Goal: Task Accomplishment & Management: Manage account settings

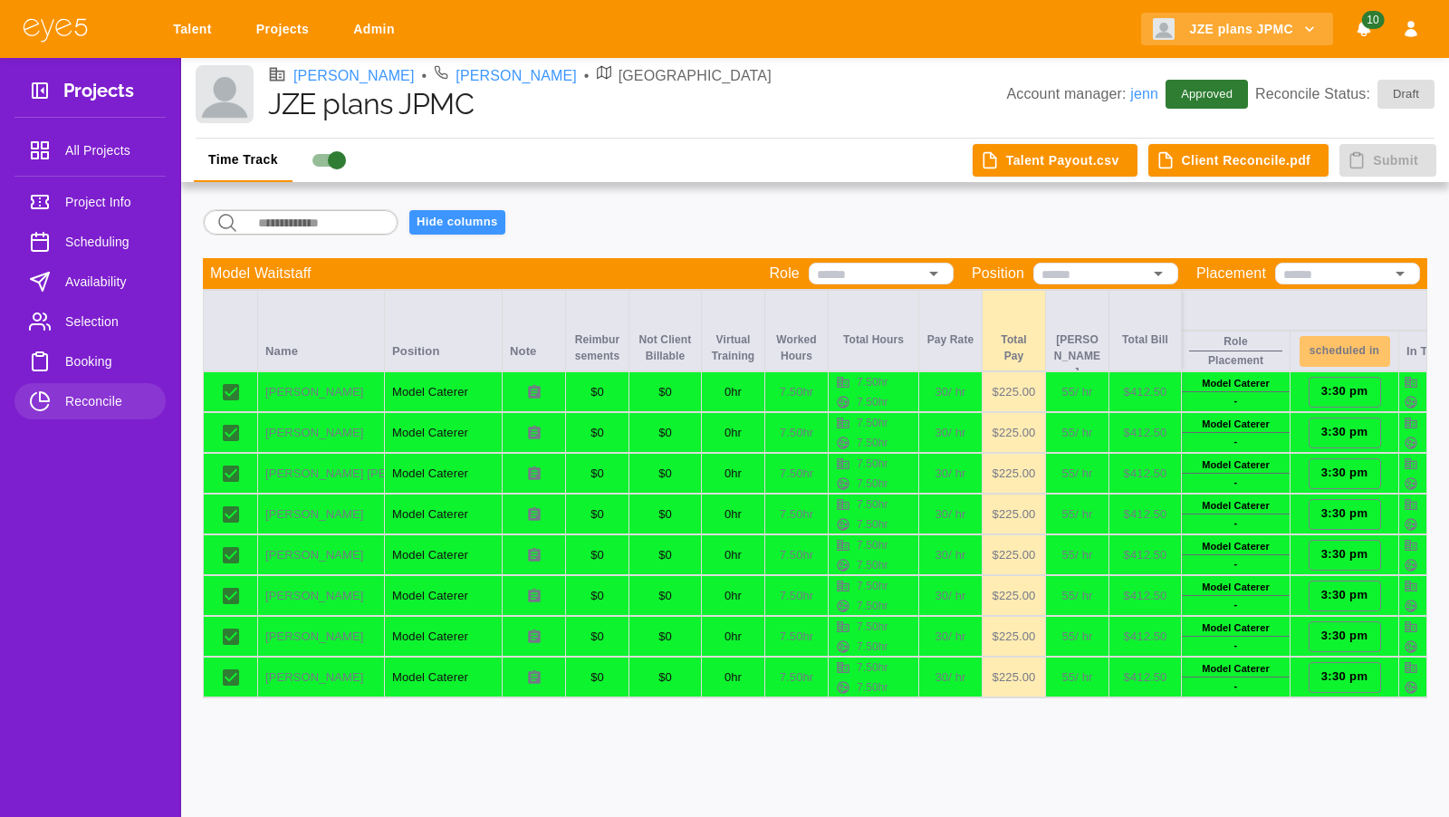
scroll to position [0, 57]
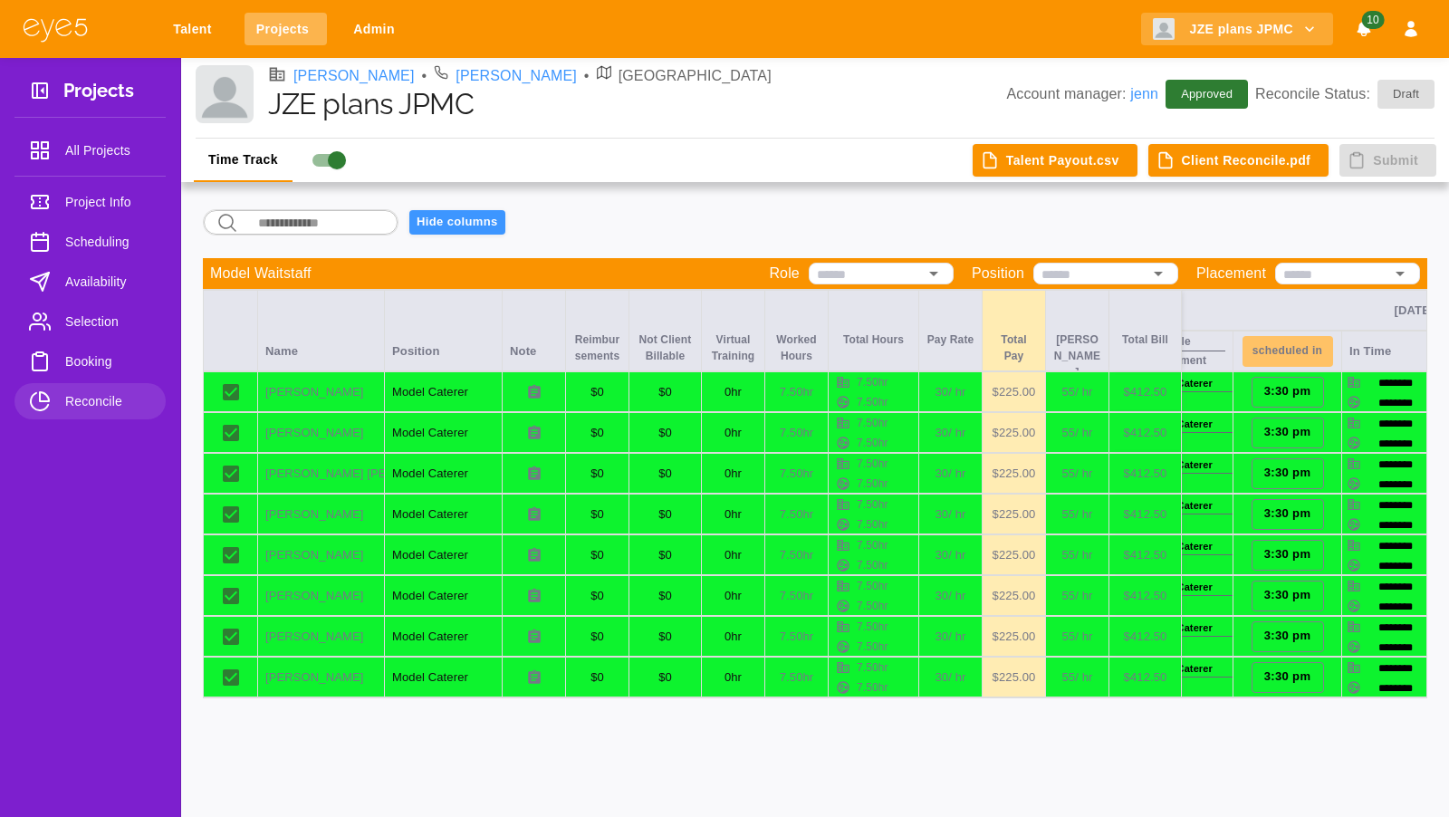
click at [293, 19] on link "Projects" at bounding box center [286, 30] width 82 height 34
select select "*"
select select "**"
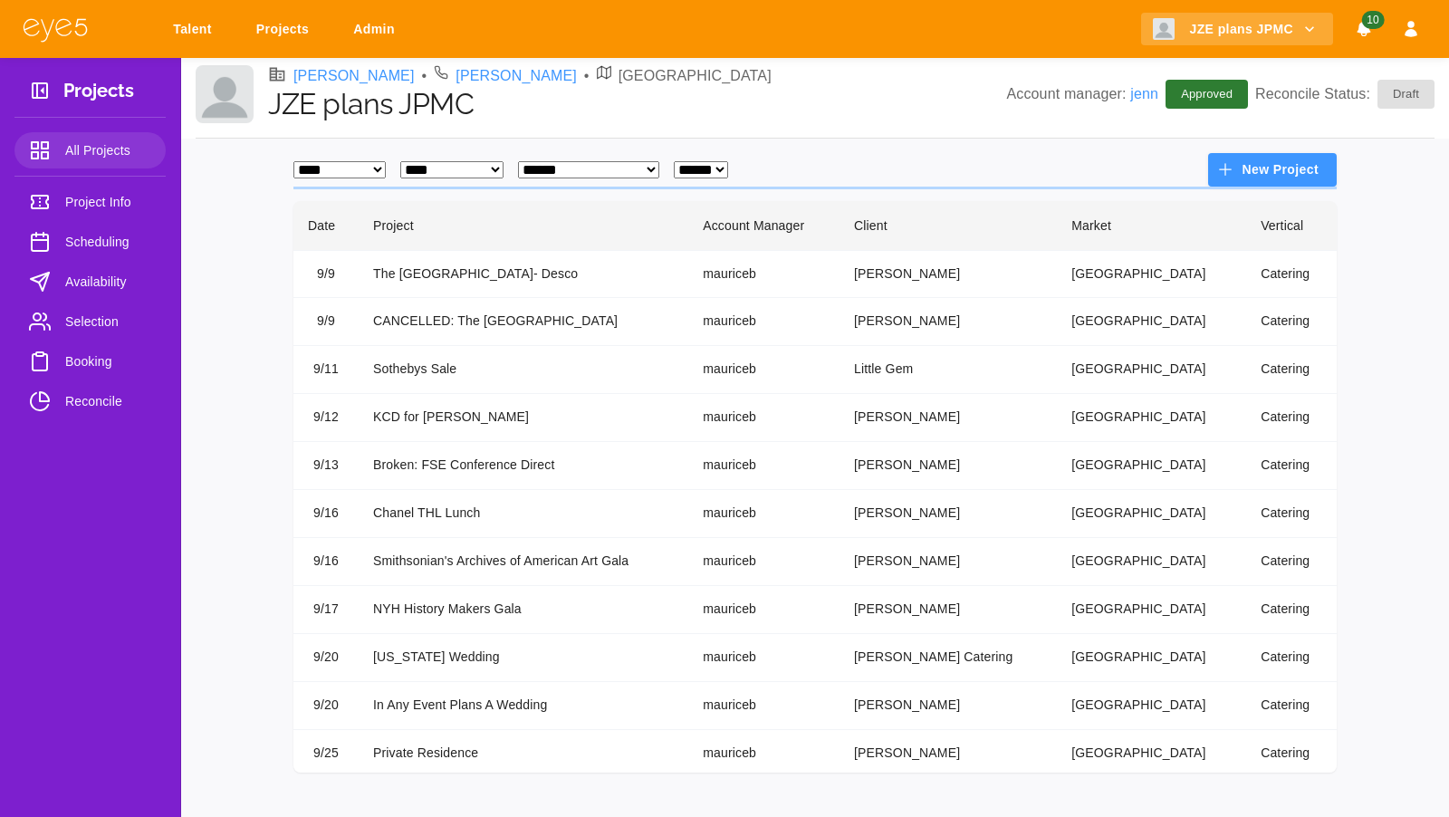
click at [436, 706] on td "In Any Event Plans A Wedding" at bounding box center [524, 706] width 330 height 48
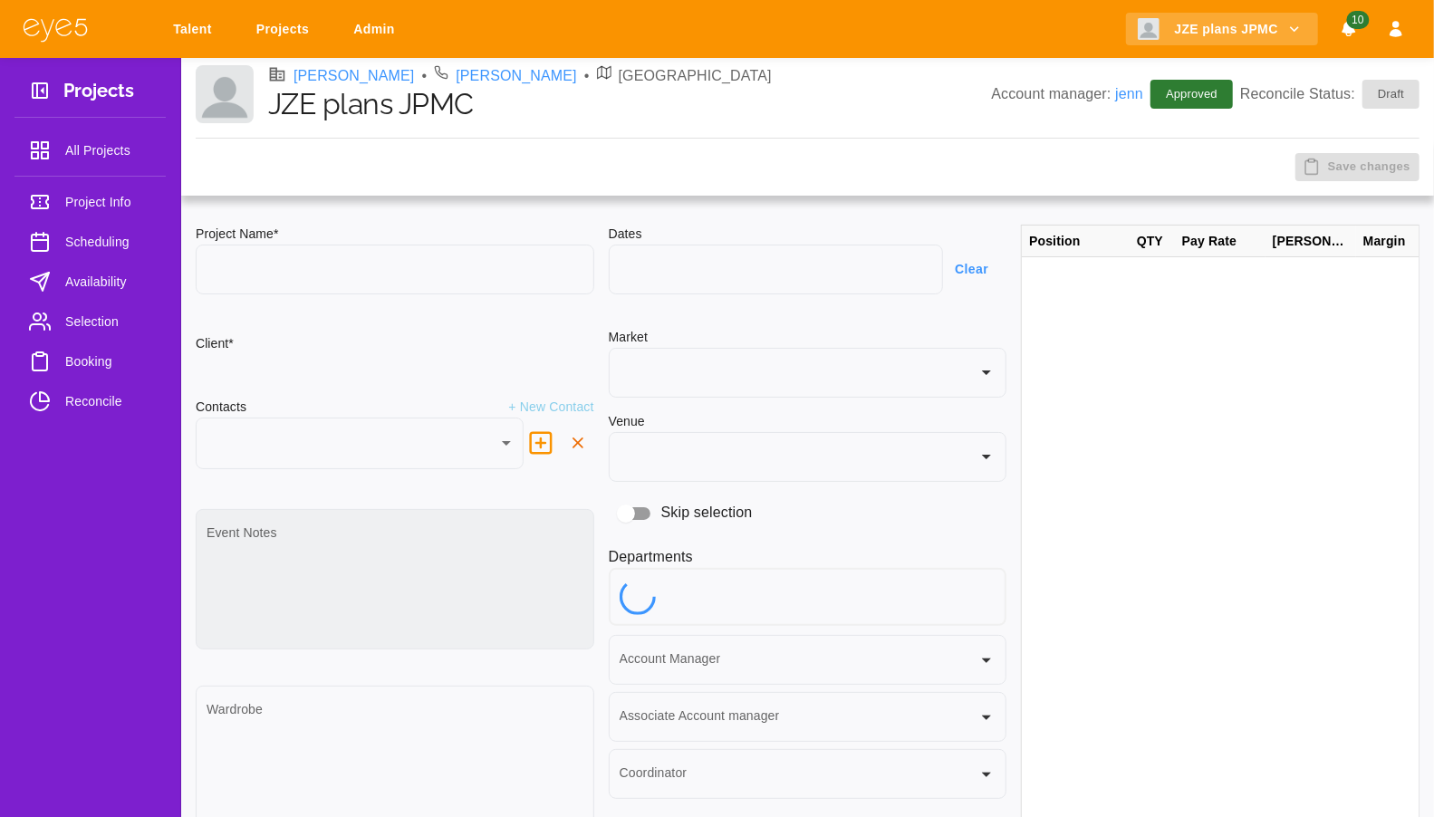
type input "**********"
type input "**"
type textarea "**********"
type input "***"
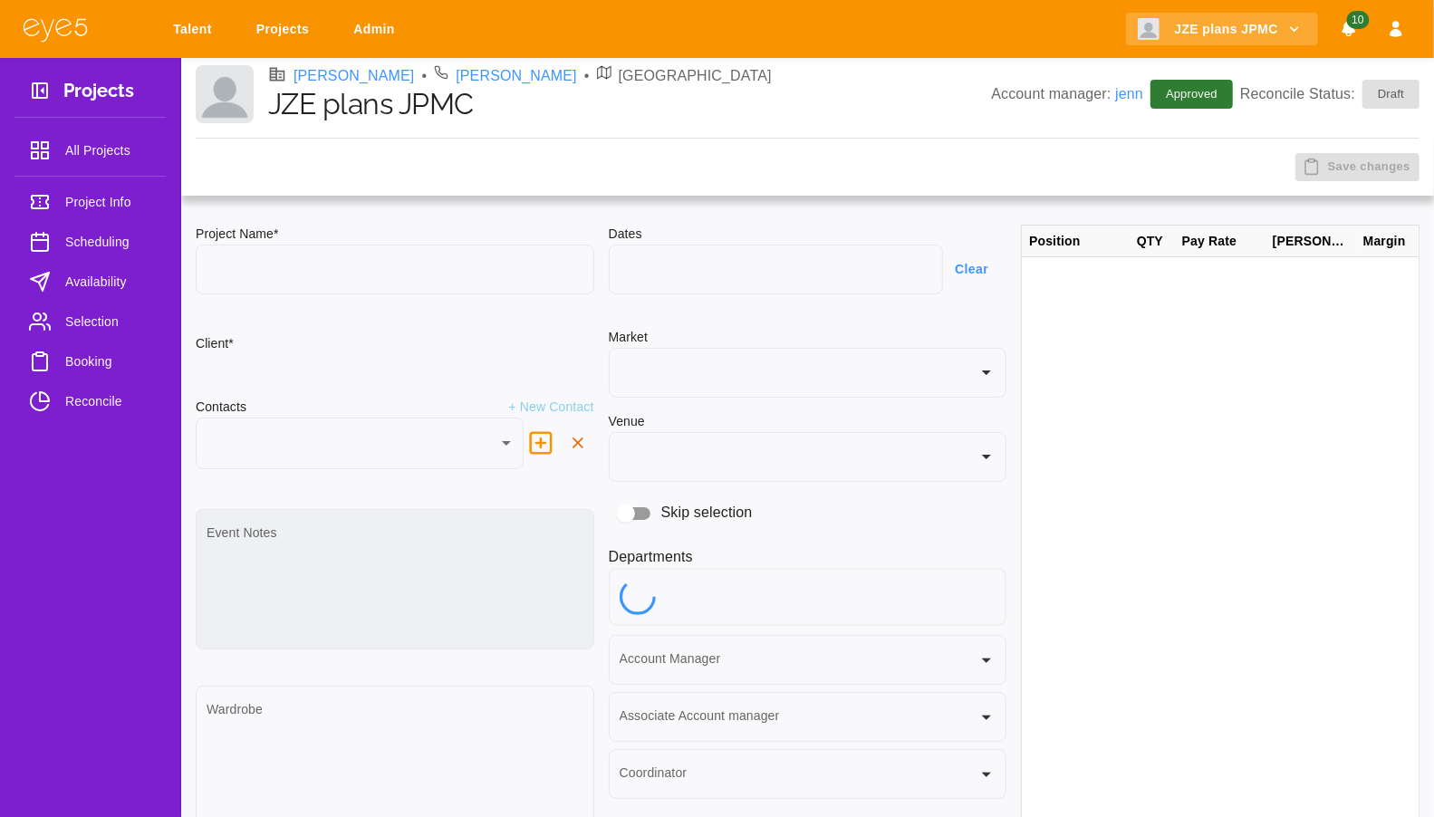
type input "**********"
type input "********"
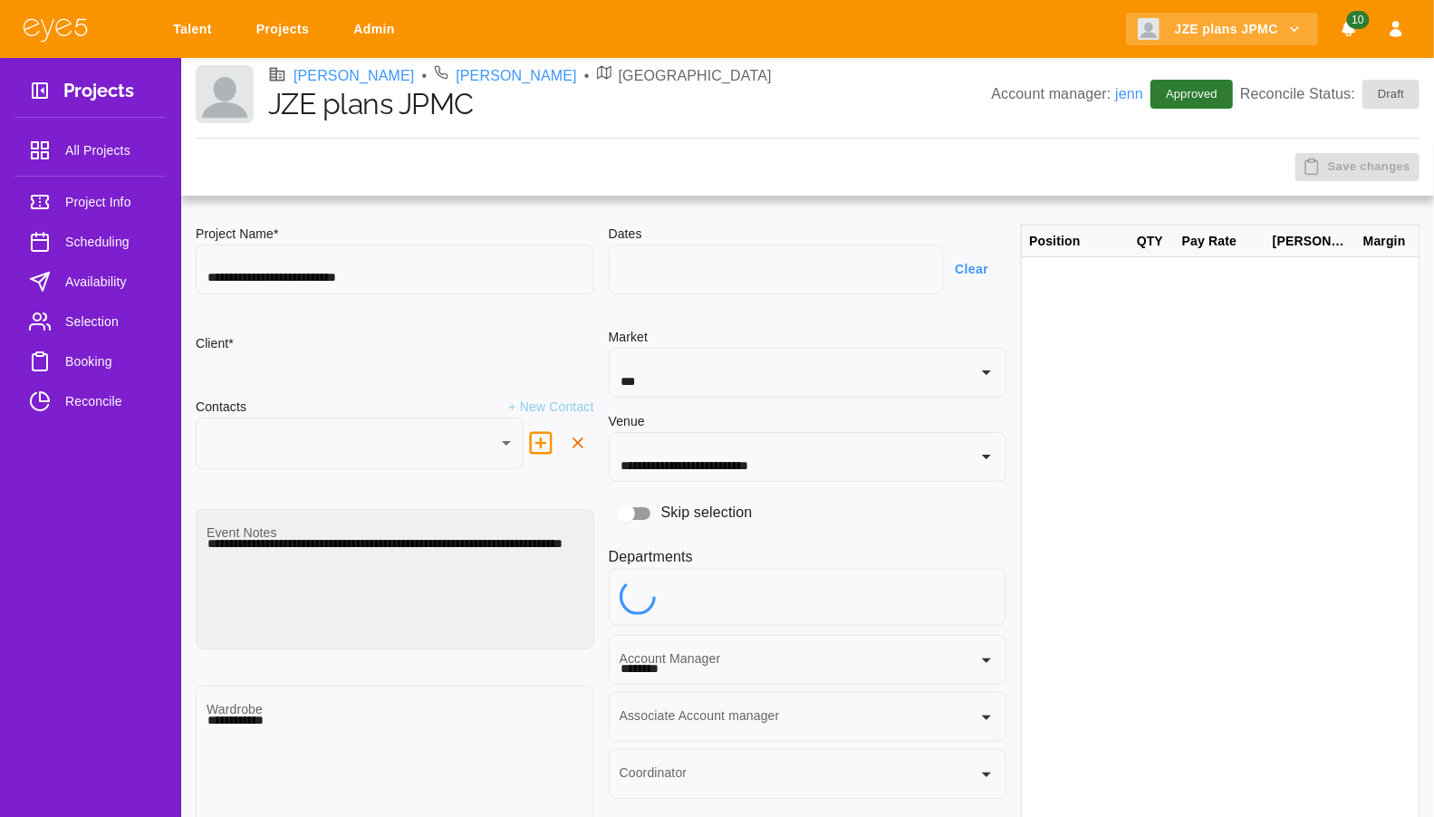
type input "**********"
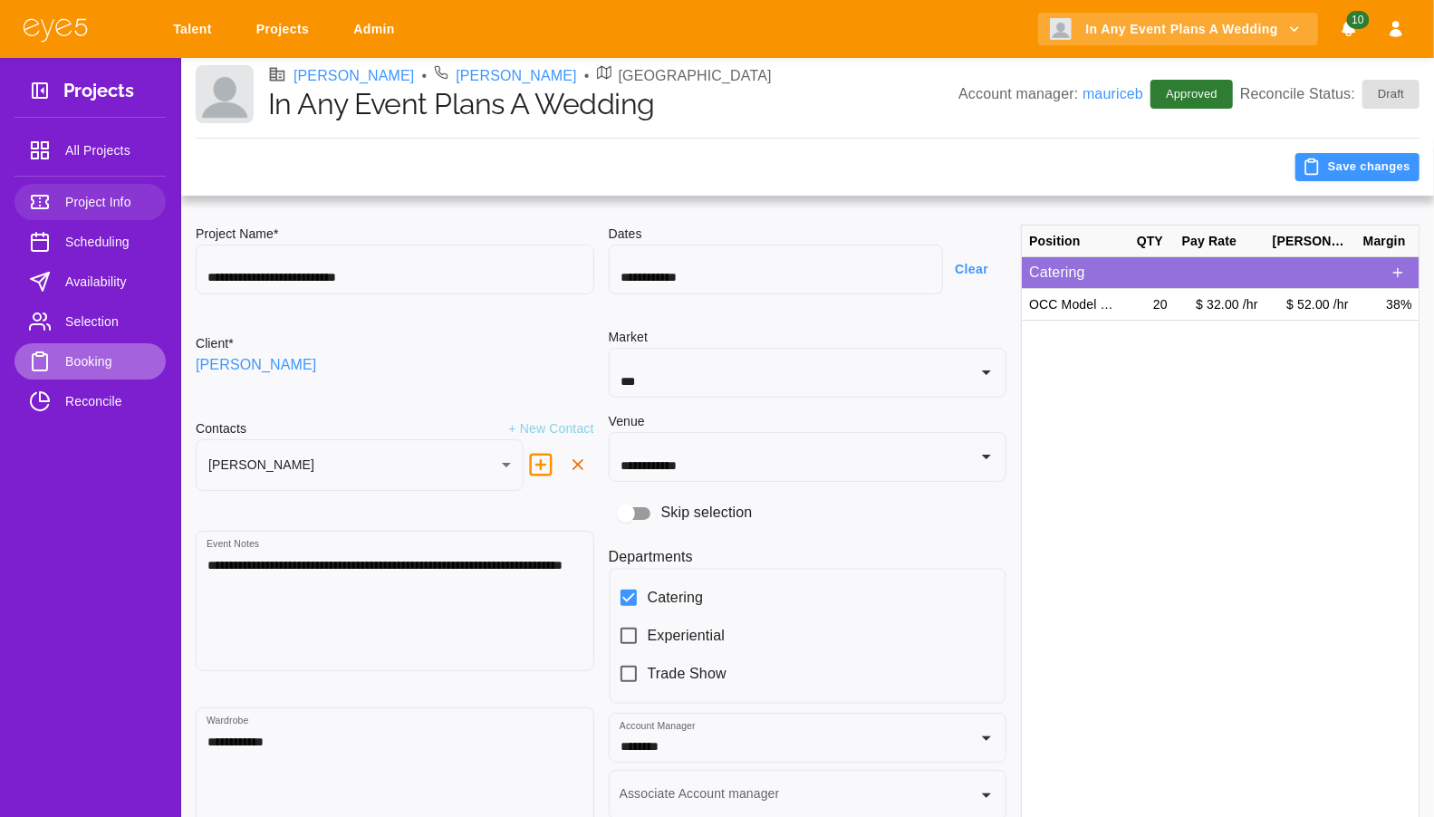
click at [101, 358] on span "Booking" at bounding box center [108, 362] width 86 height 22
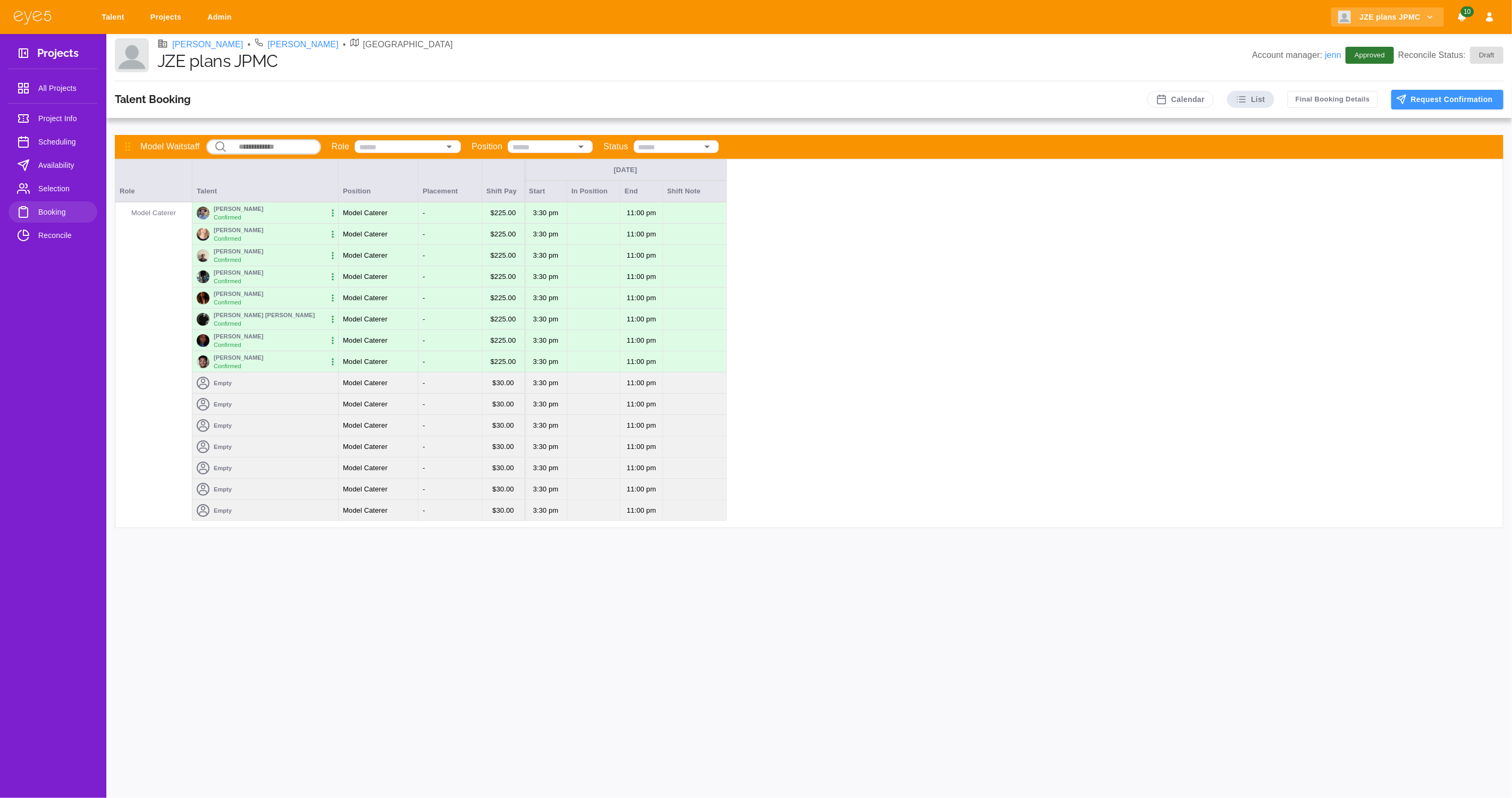
click at [106, 15] on link "Talent" at bounding box center [114, 18] width 41 height 20
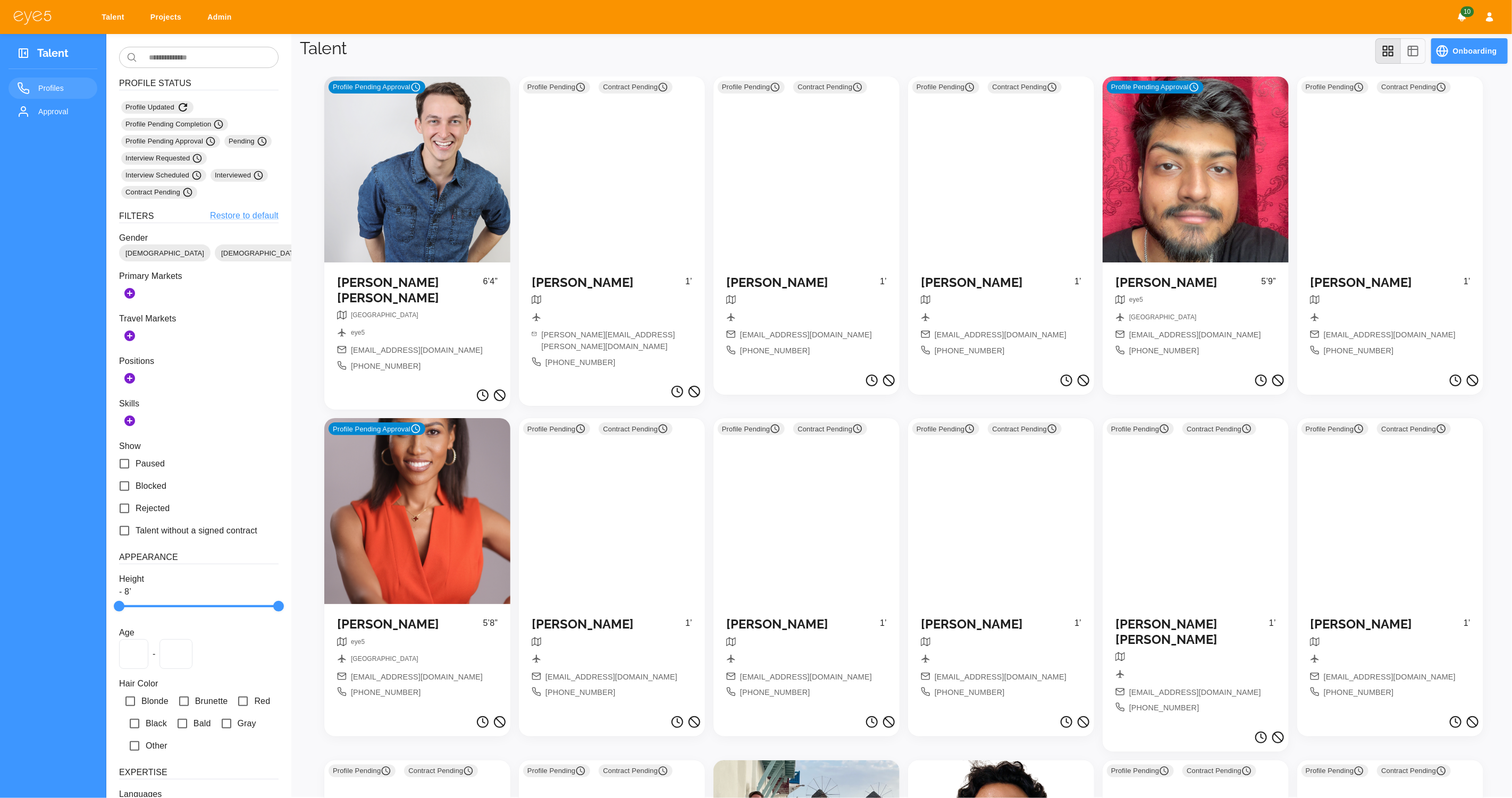
click at [420, 207] on div "Profile Pending Approval" at bounding box center [417, 169] width 186 height 186
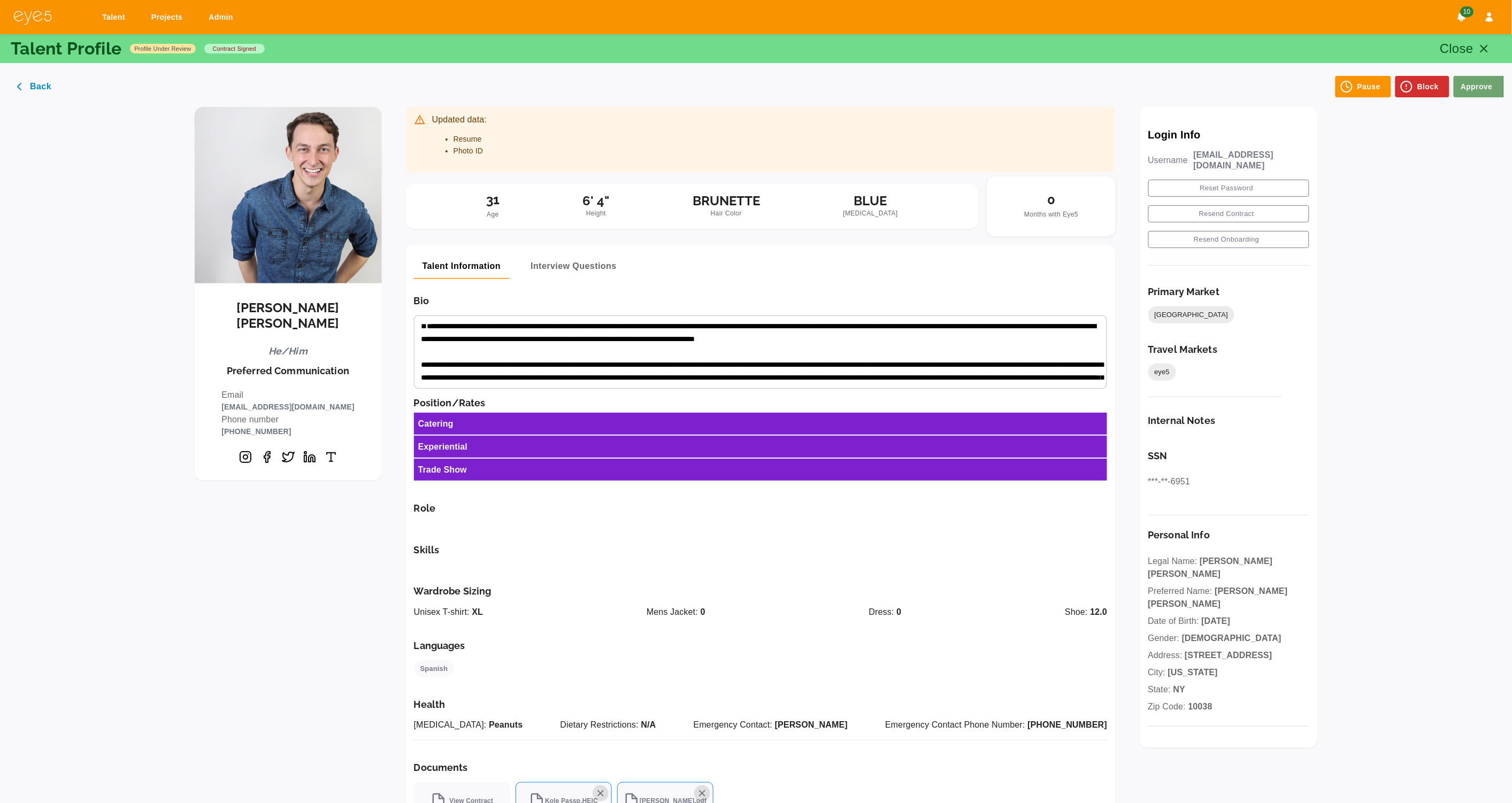
click at [1481, 87] on button "Approve" at bounding box center [1478, 87] width 50 height 21
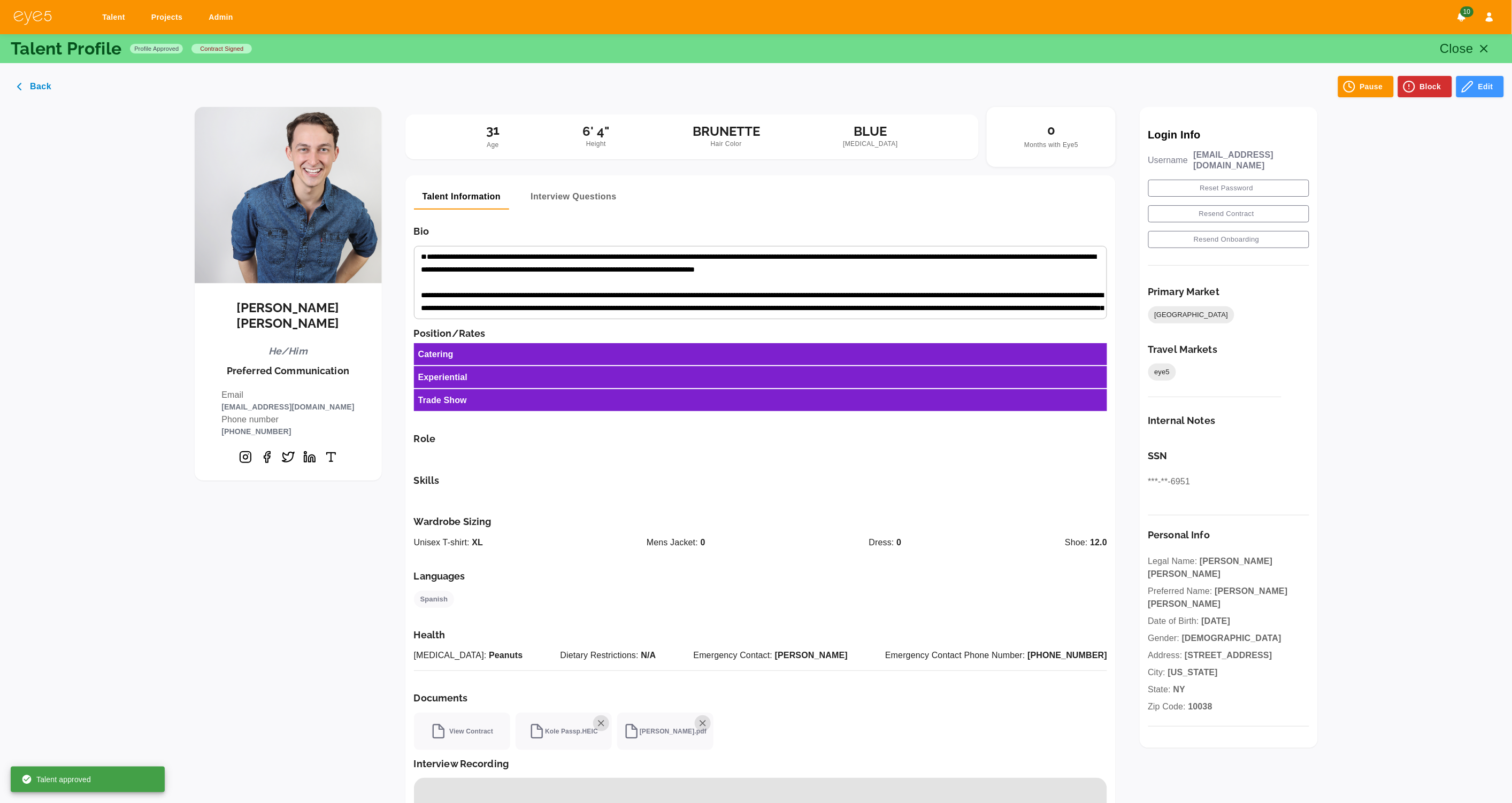
click at [1074, 357] on div "Catering" at bounding box center [760, 354] width 694 height 22
click at [1478, 82] on button "Edit" at bounding box center [1480, 87] width 48 height 21
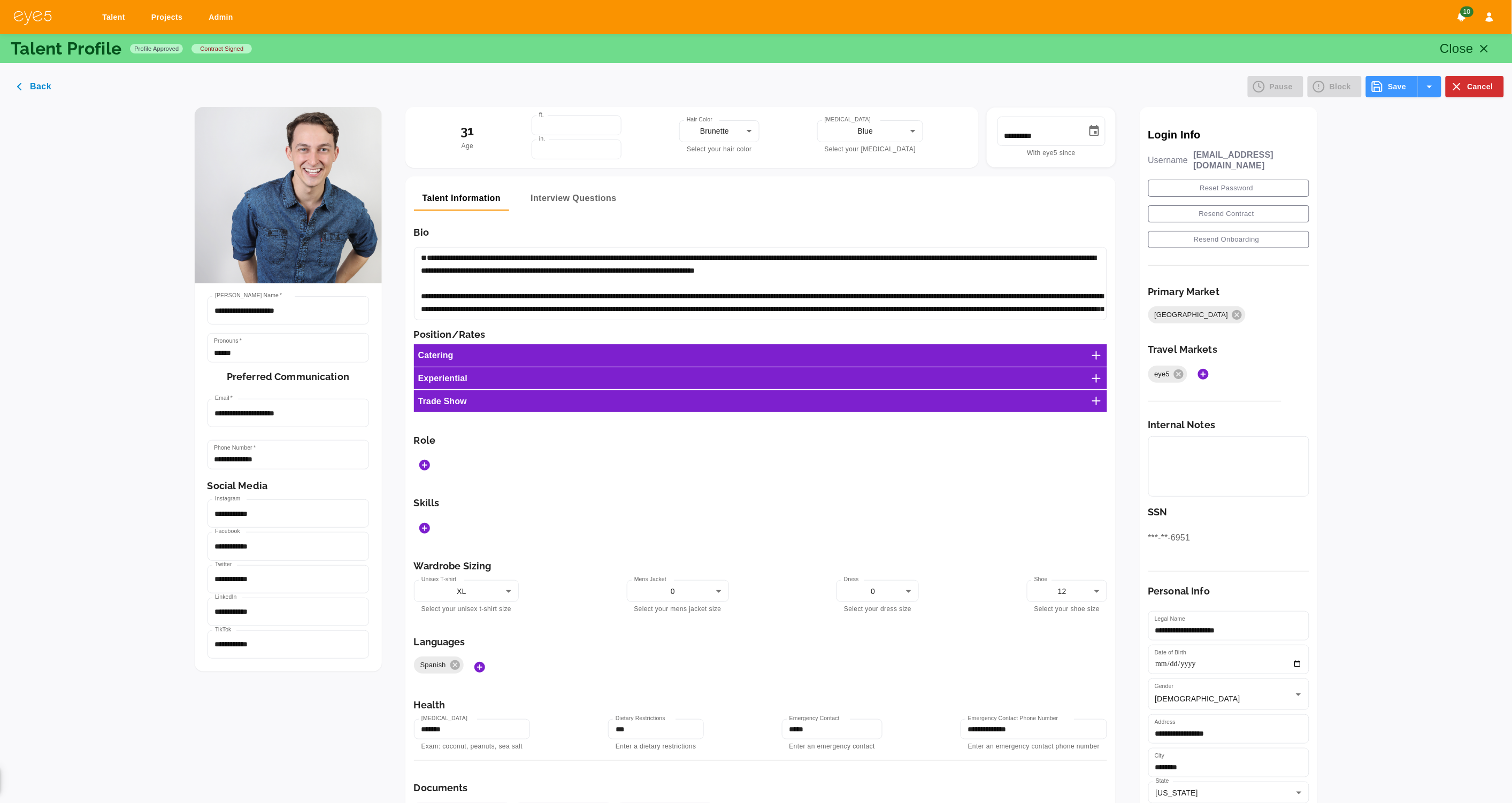
click at [1101, 352] on icon at bounding box center [1096, 355] width 13 height 13
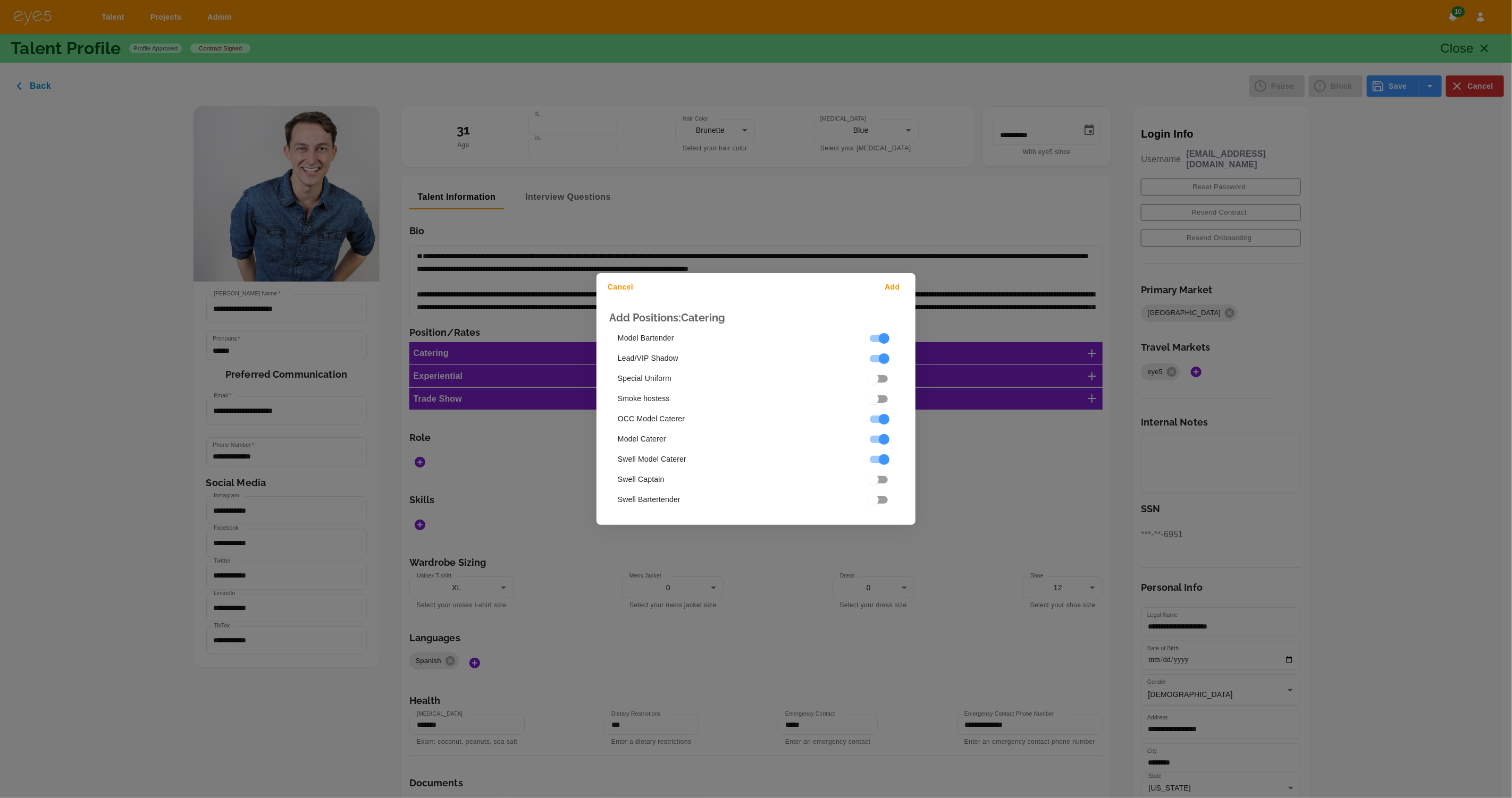
click at [895, 285] on button "Add" at bounding box center [895, 288] width 34 height 20
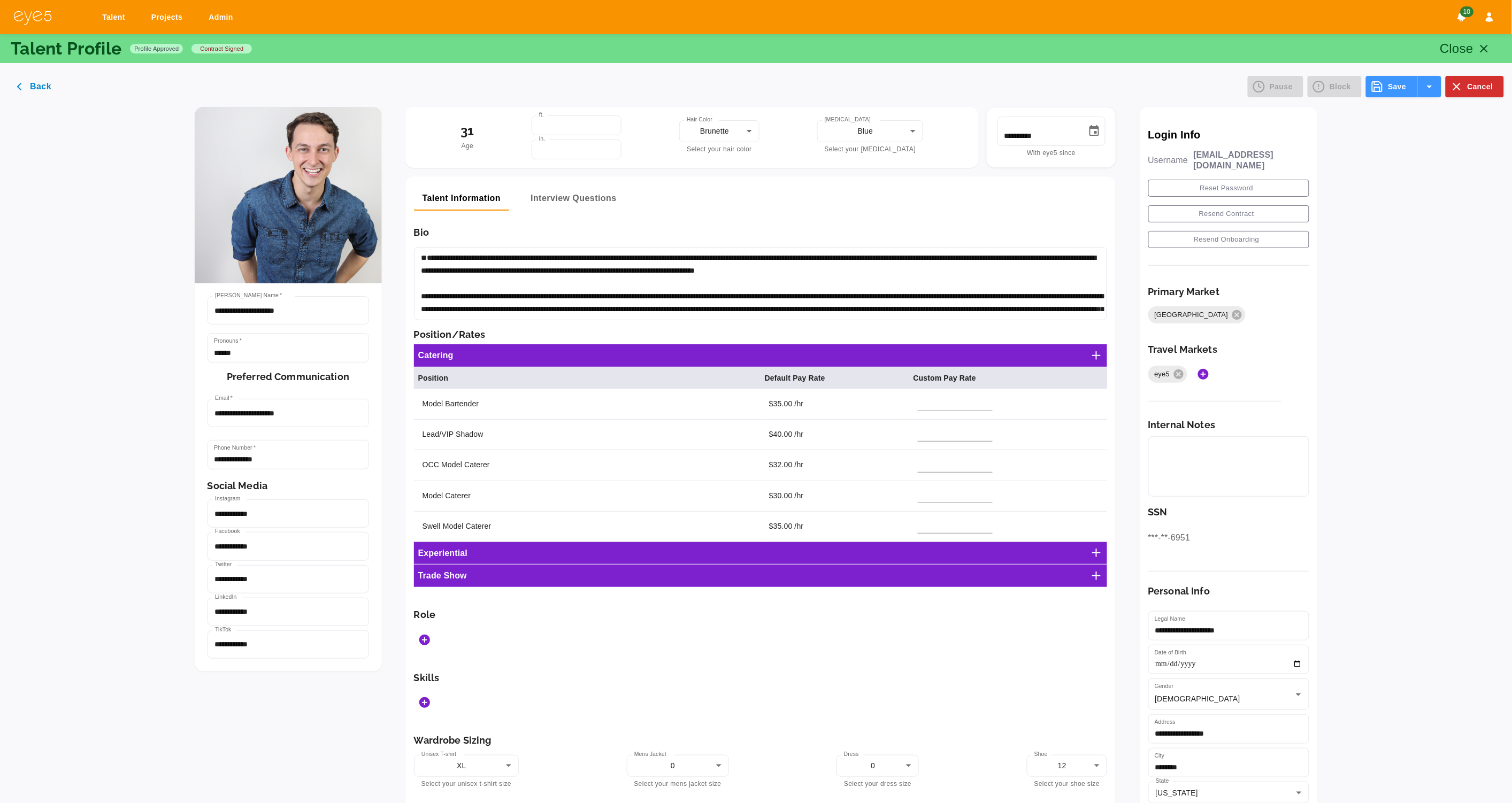
click at [1387, 86] on button "Save" at bounding box center [1391, 87] width 51 height 21
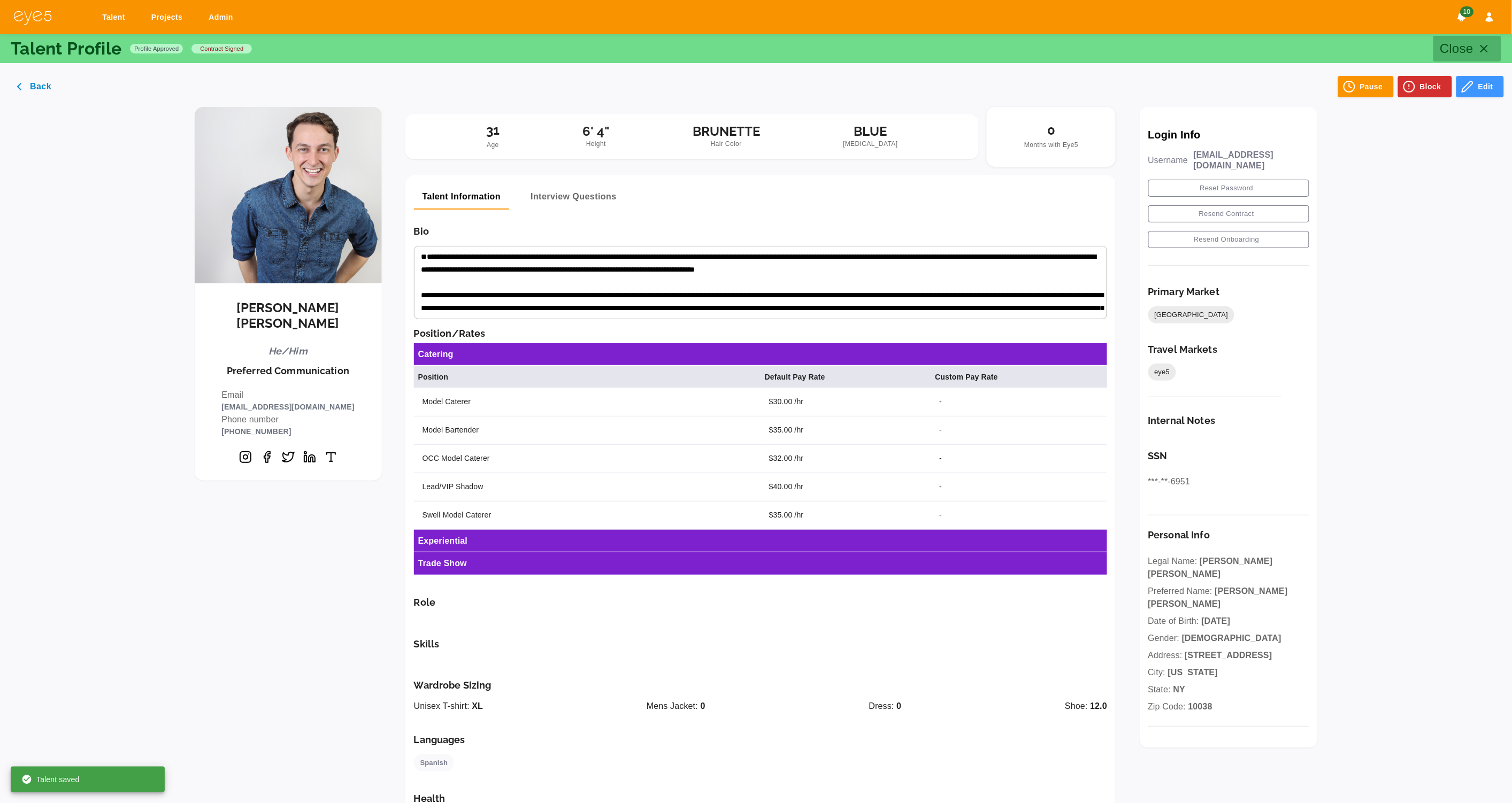
click at [1481, 48] on icon "button" at bounding box center [1484, 49] width 13 height 13
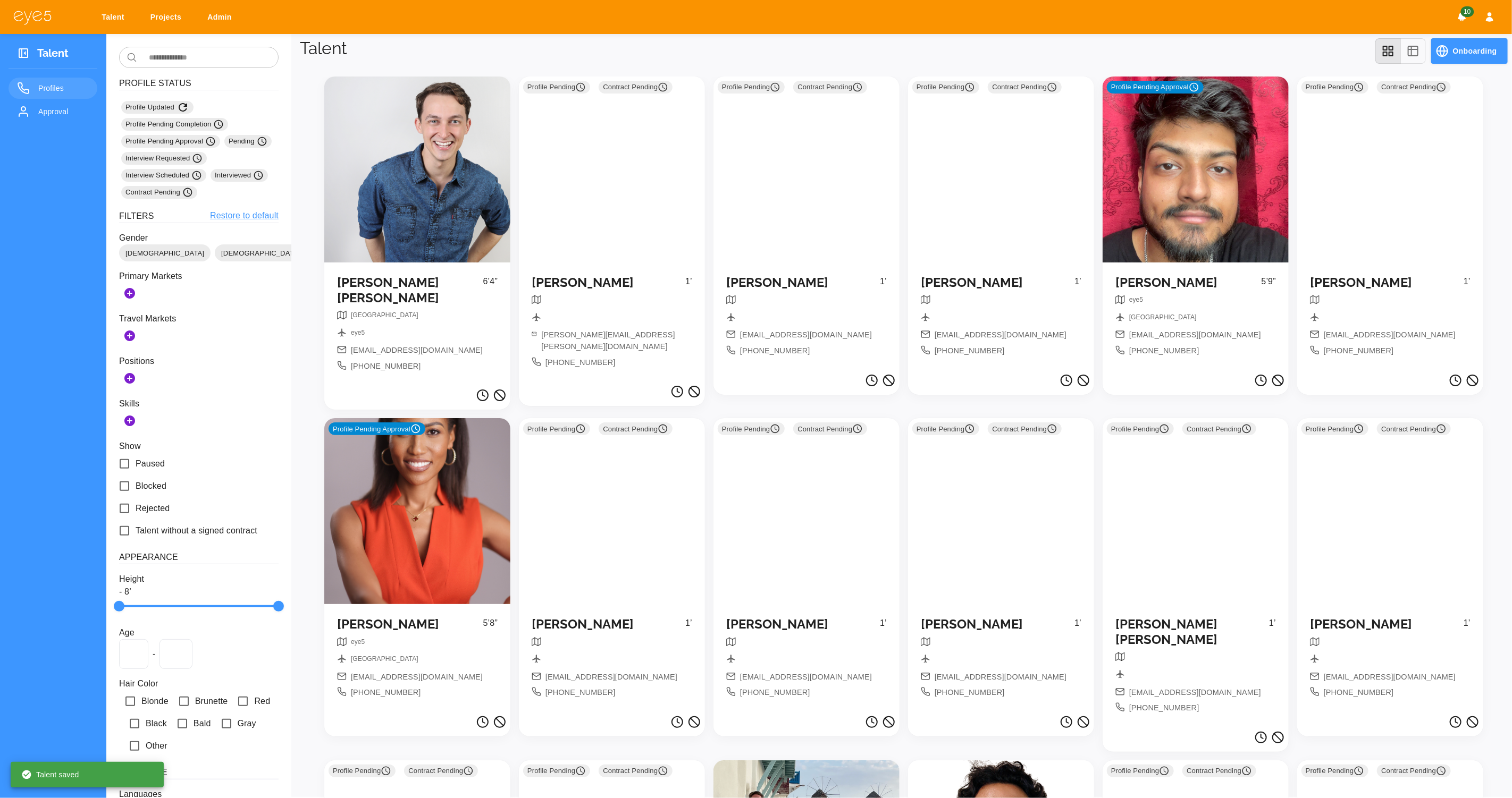
click at [1172, 198] on div "Profile Pending Approval" at bounding box center [1196, 169] width 186 height 186
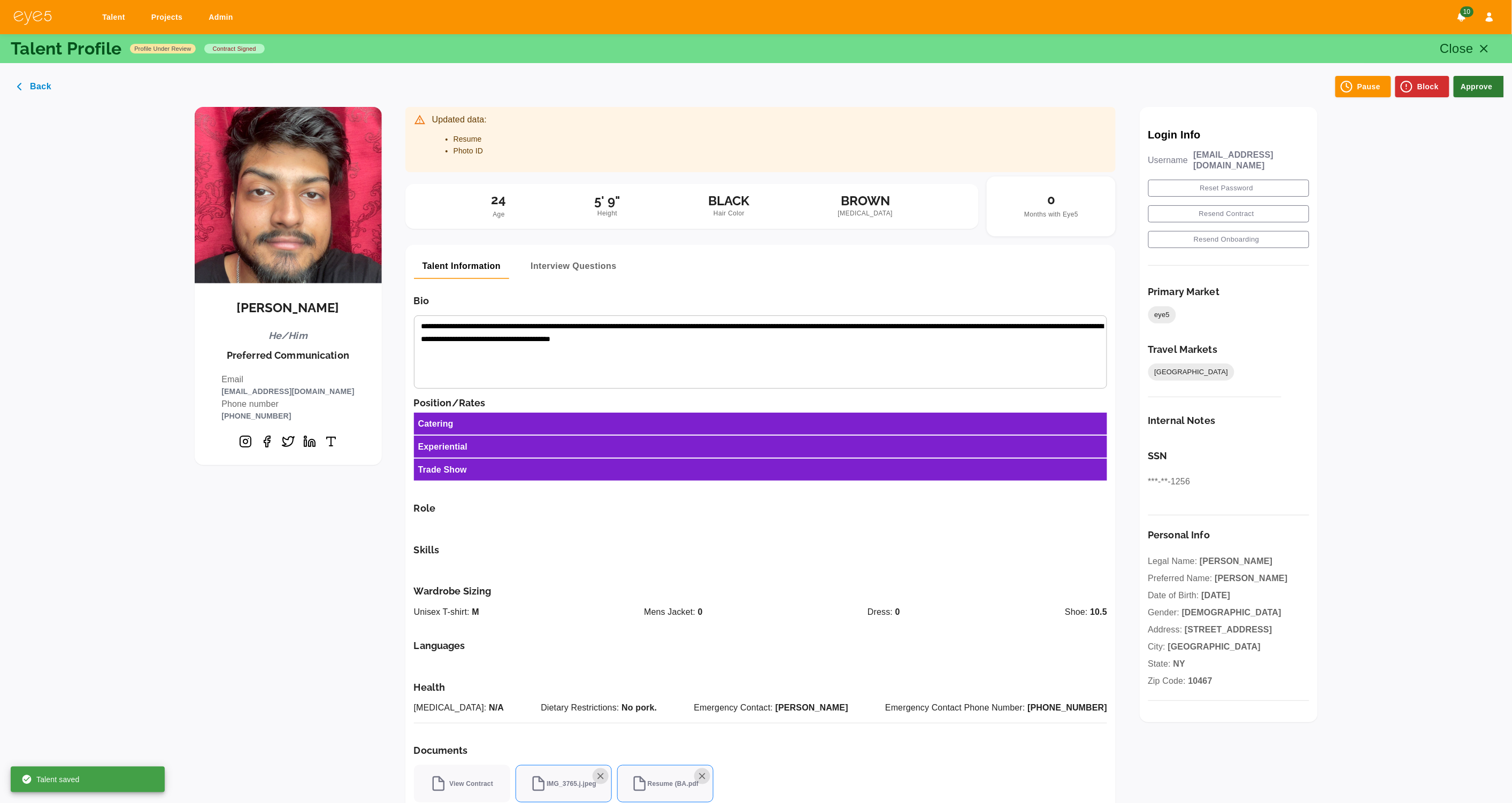
drag, startPoint x: 1478, startPoint y: 87, endPoint x: 1455, endPoint y: 105, distance: 29.2
click at [1478, 87] on button "Approve" at bounding box center [1478, 87] width 50 height 21
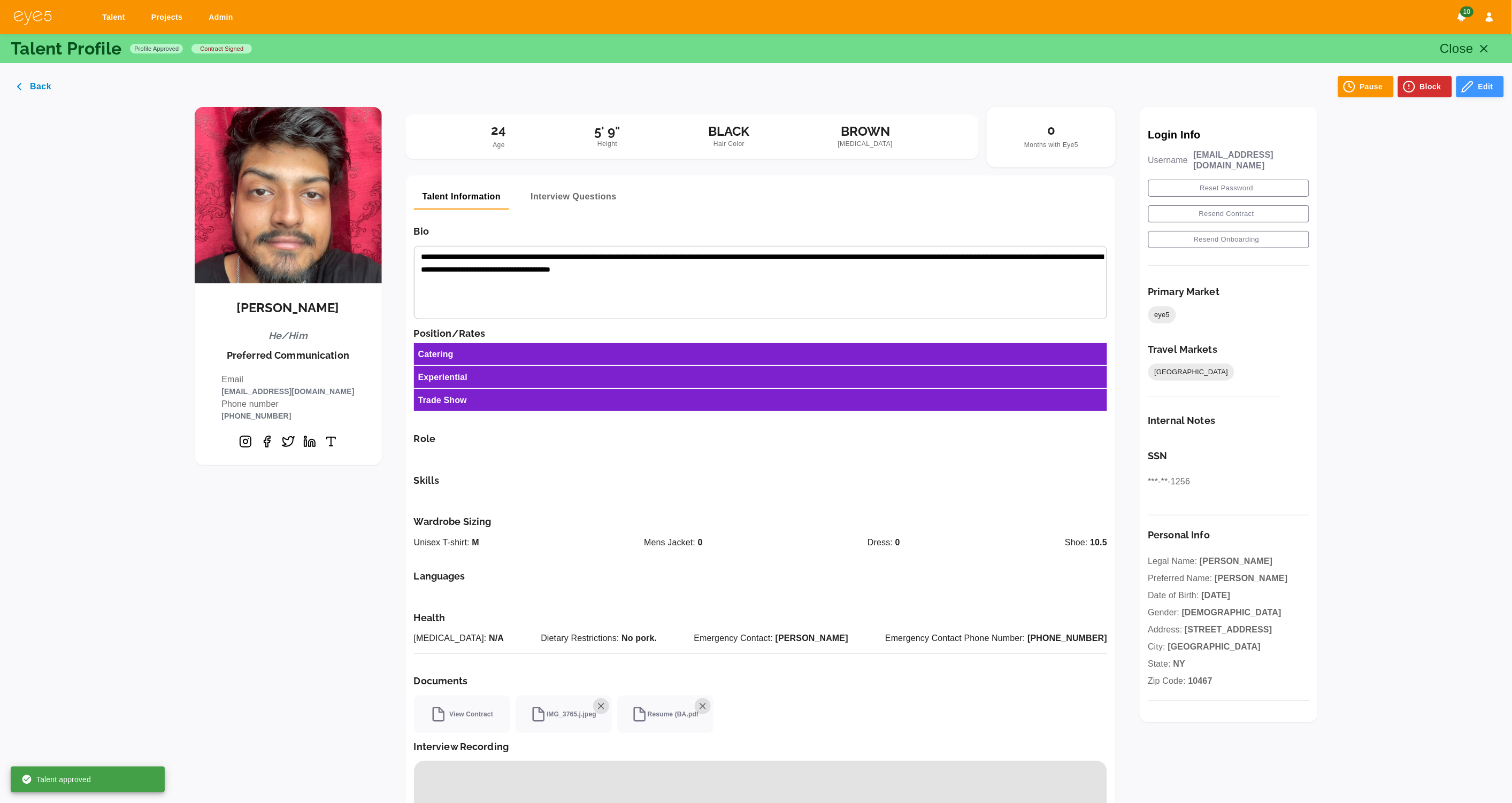
click at [1479, 82] on button "Edit" at bounding box center [1480, 87] width 48 height 21
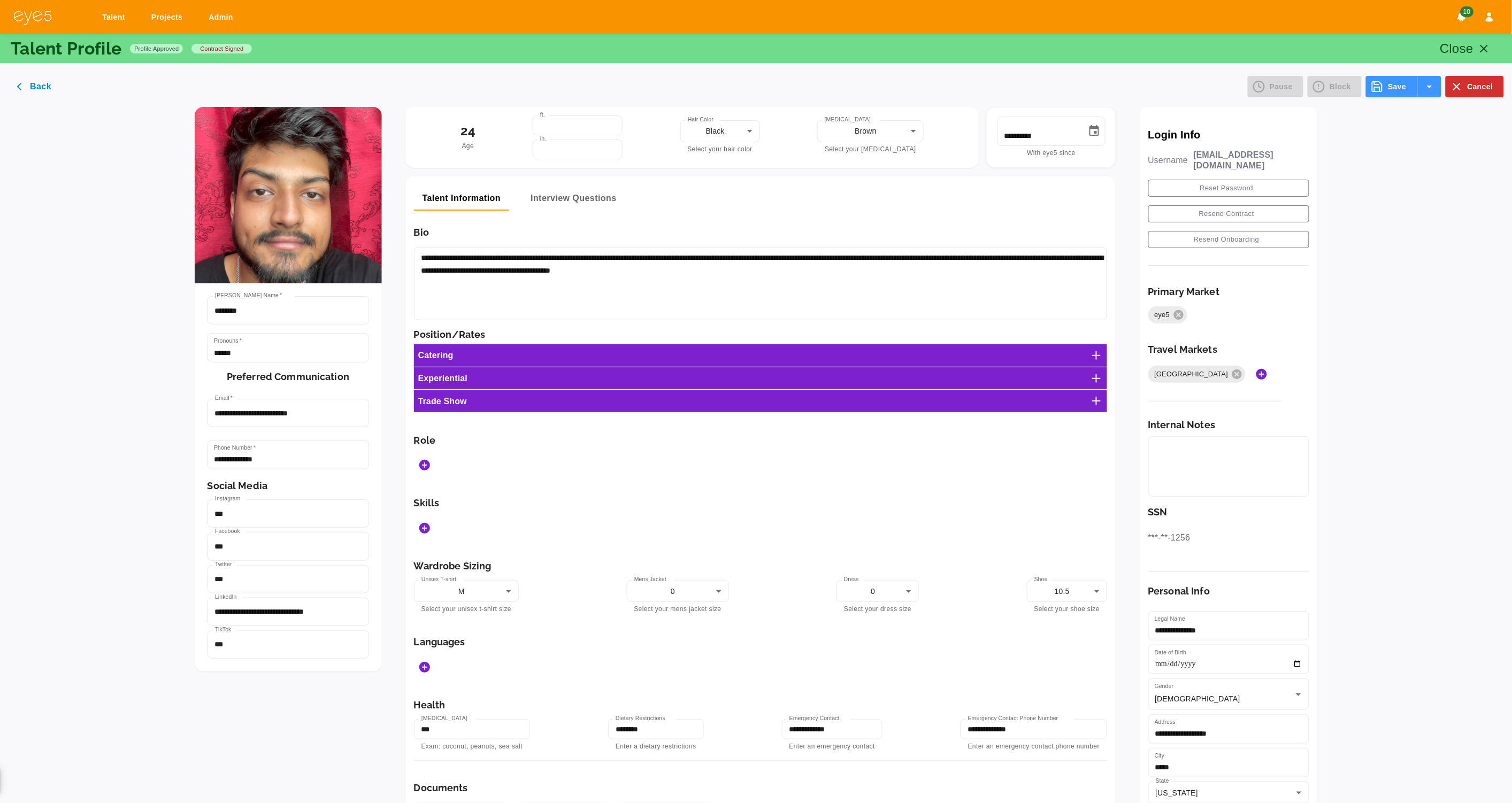
click at [1103, 355] on icon at bounding box center [1096, 355] width 13 height 13
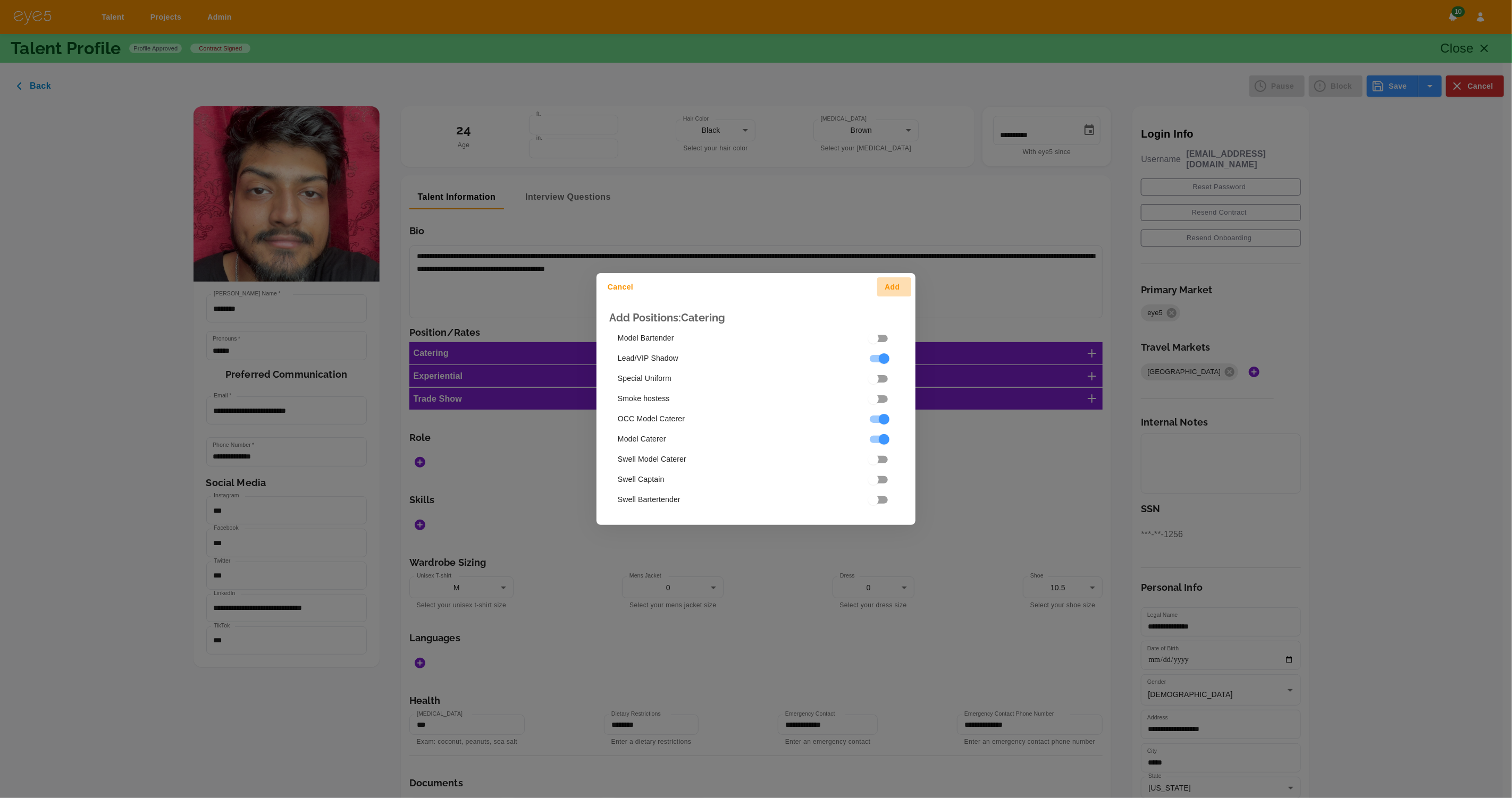
click at [891, 285] on button "Add" at bounding box center [895, 288] width 34 height 20
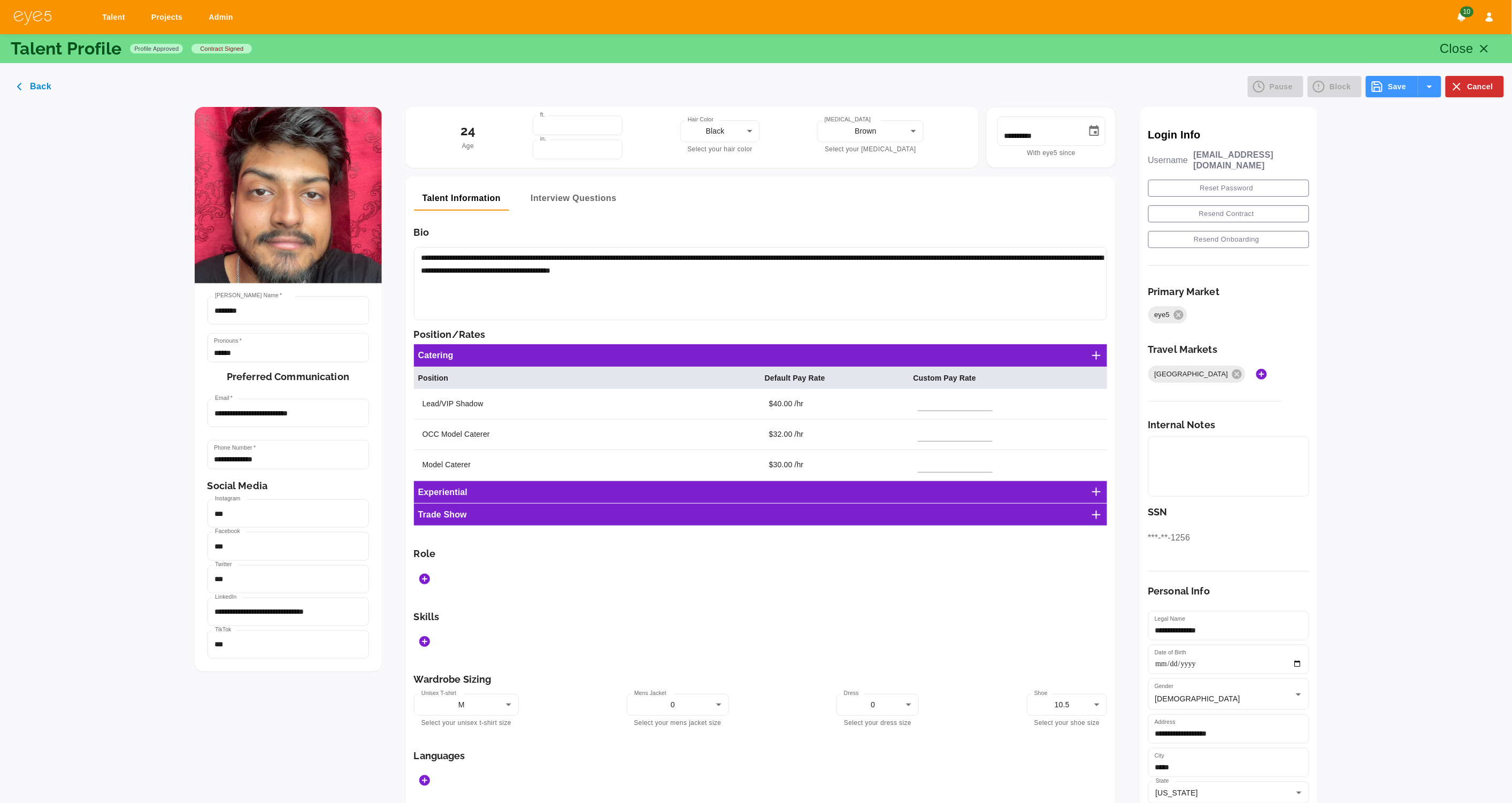
click at [425, 573] on icon "Add Roles" at bounding box center [424, 579] width 13 height 13
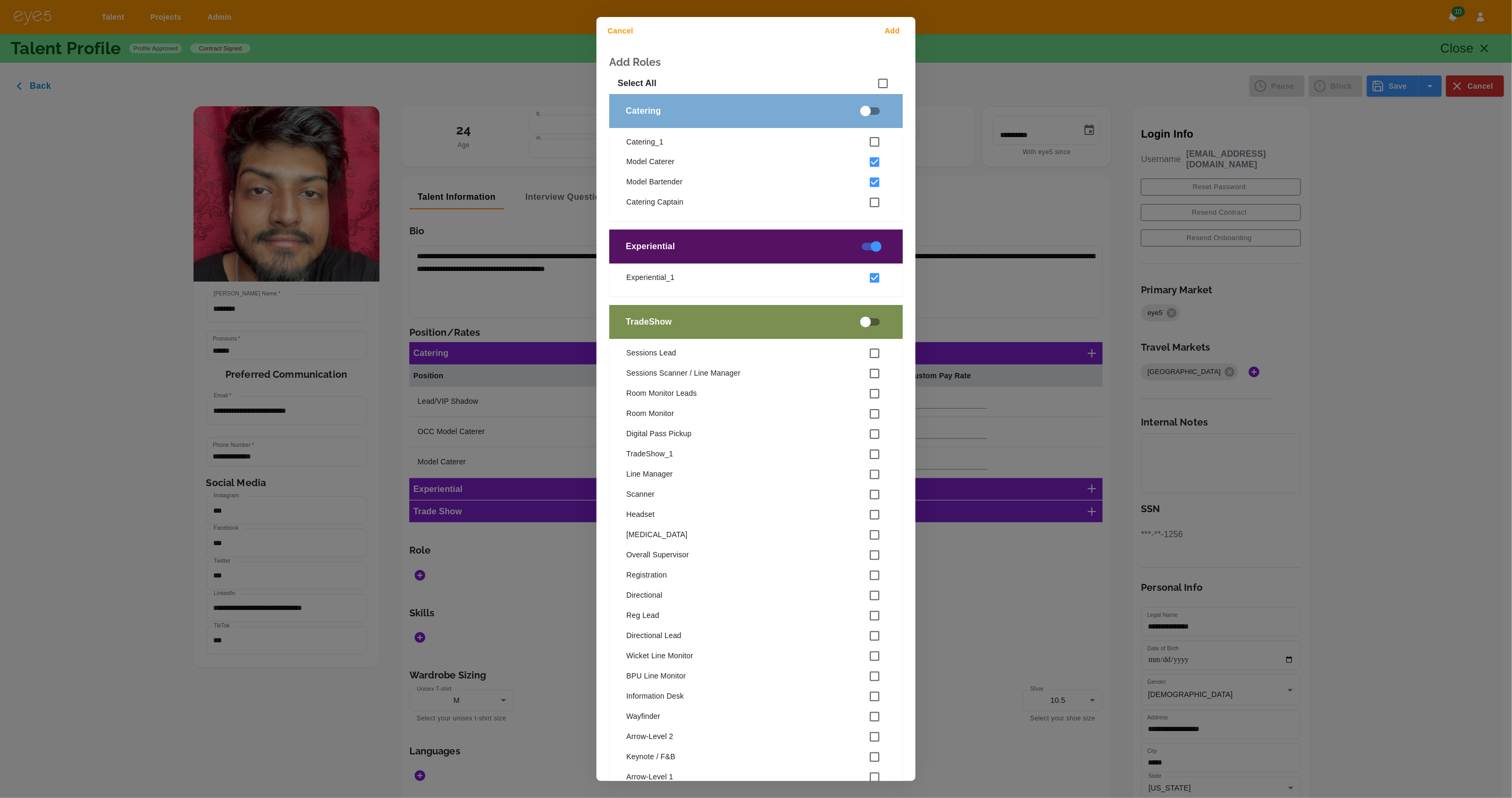
drag, startPoint x: 895, startPoint y: 22, endPoint x: 895, endPoint y: 28, distance: 6.0
click at [895, 22] on button "Add" at bounding box center [895, 31] width 34 height 20
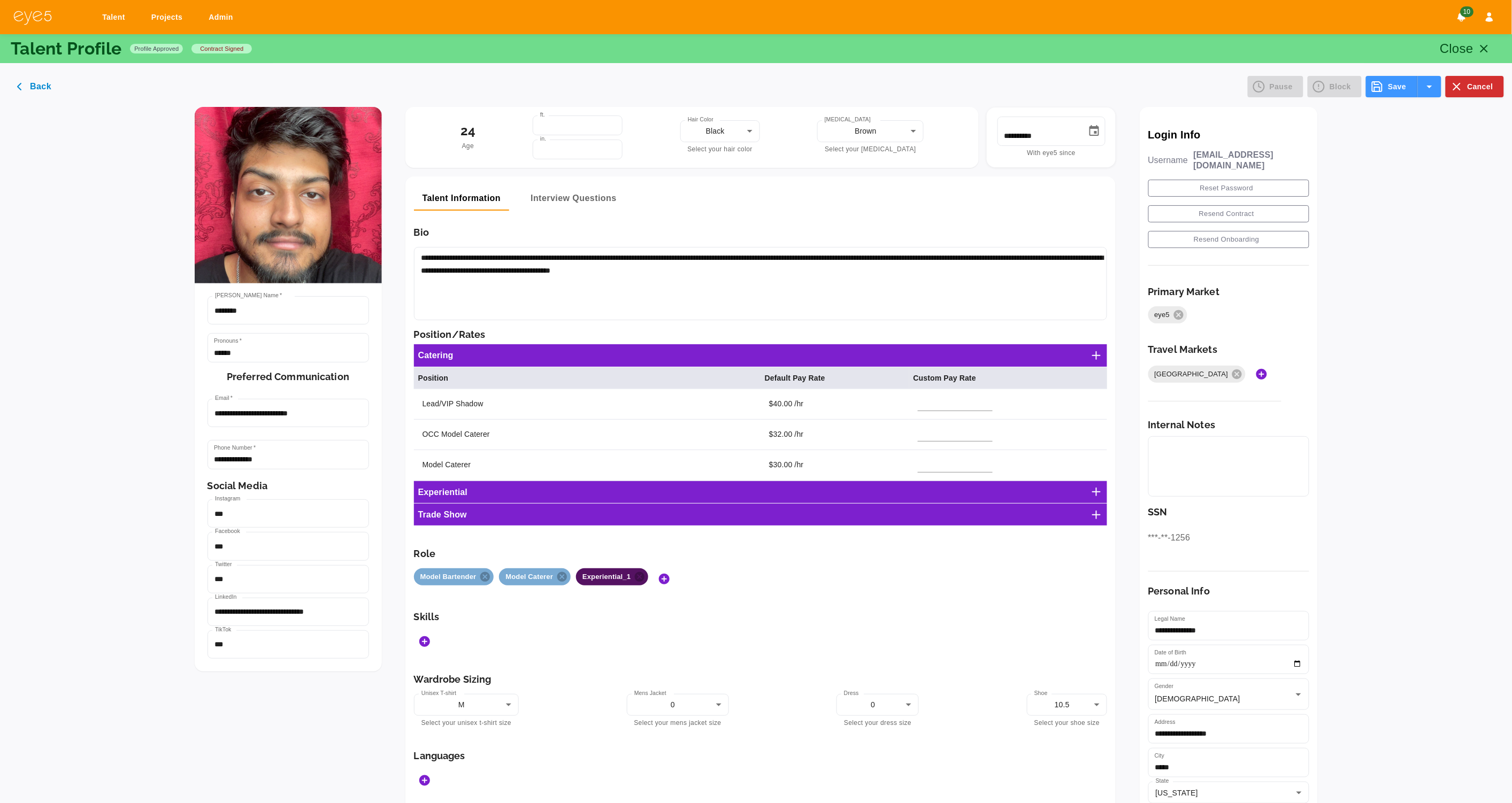
click at [1395, 90] on button "Save" at bounding box center [1391, 87] width 51 height 21
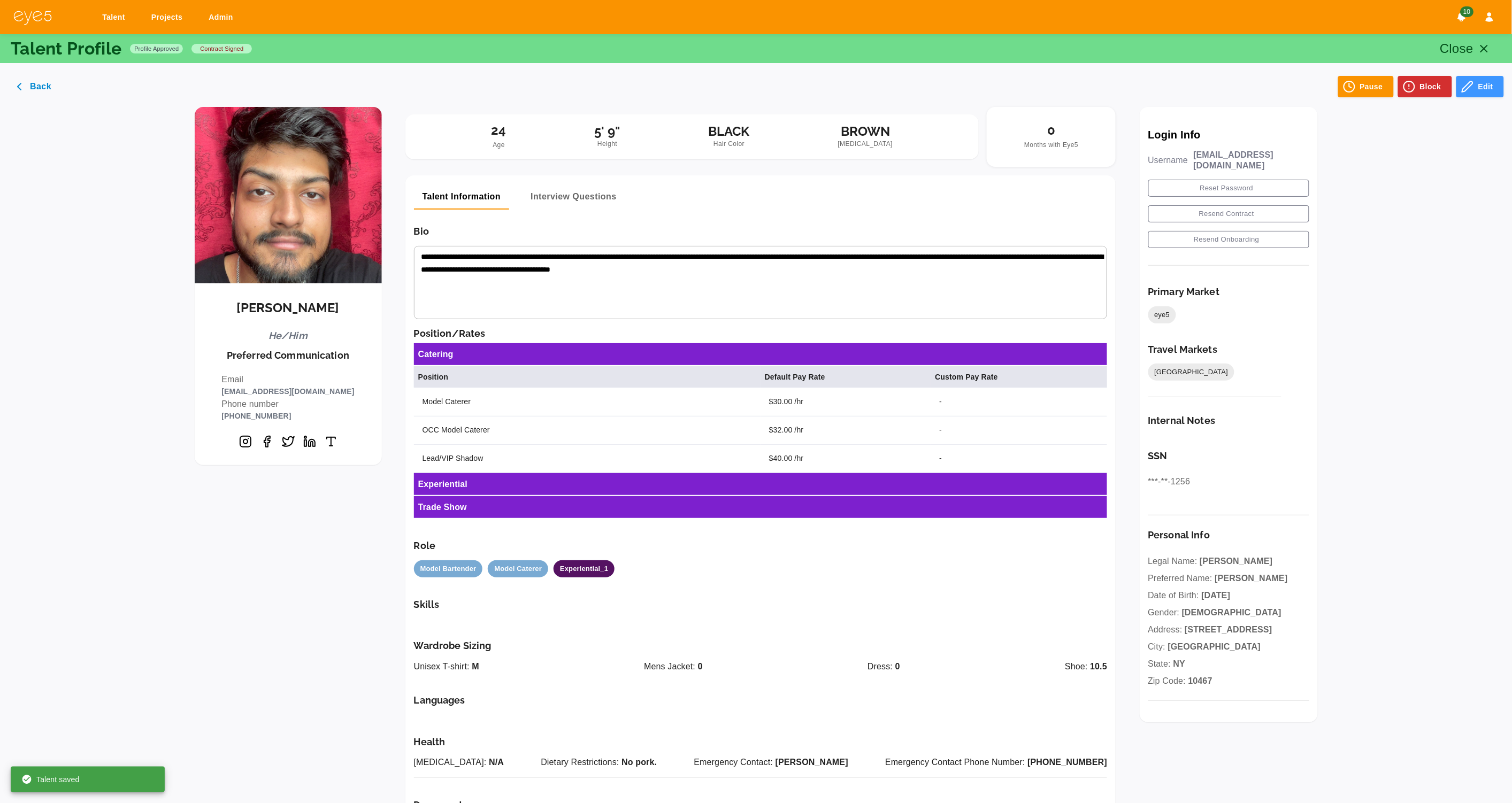
click at [1473, 43] on p "Close" at bounding box center [1457, 48] width 34 height 19
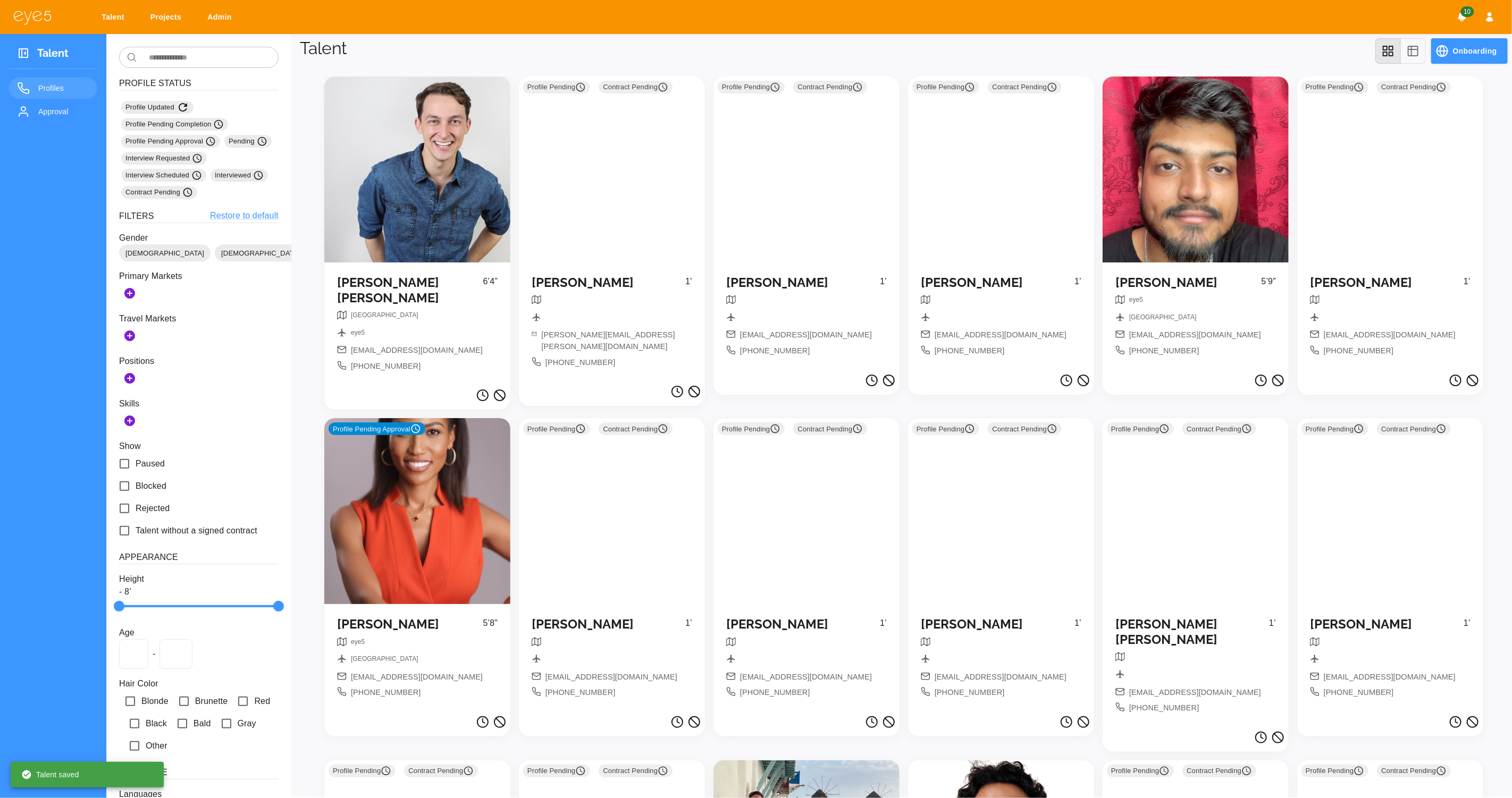
click at [447, 261] on div at bounding box center [417, 169] width 186 height 186
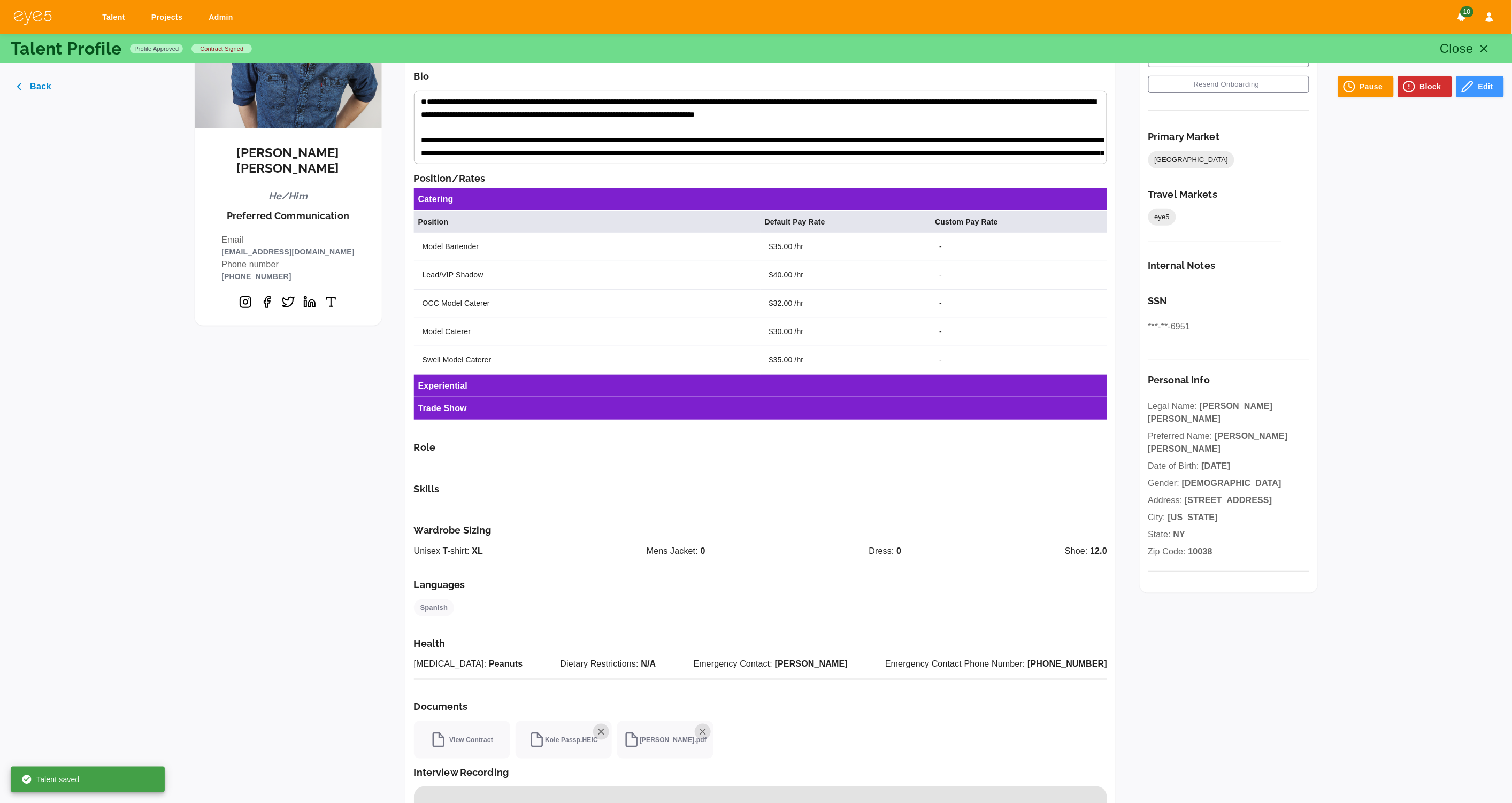
scroll to position [159, 0]
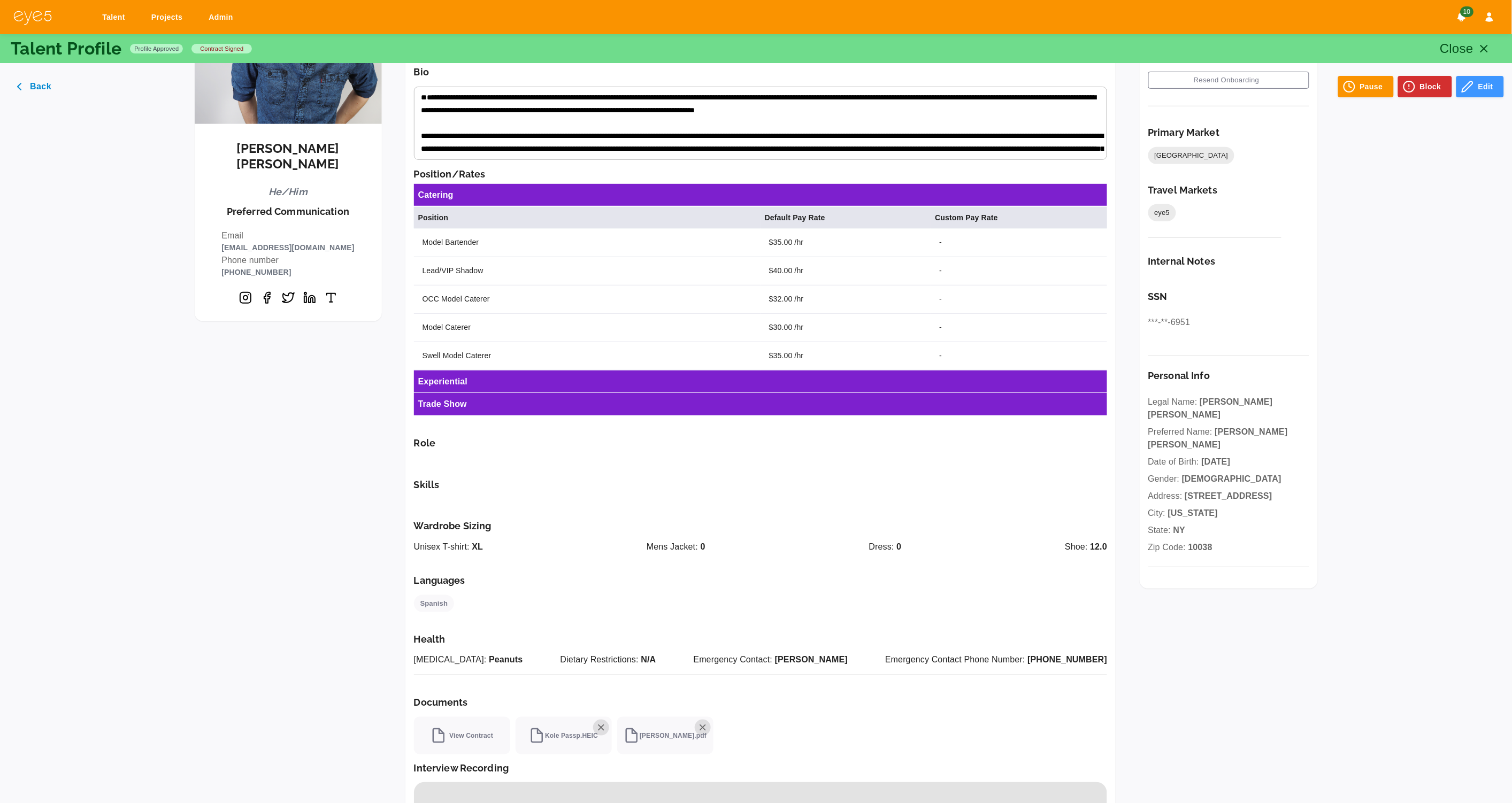
click at [1477, 86] on button "Edit" at bounding box center [1480, 87] width 48 height 21
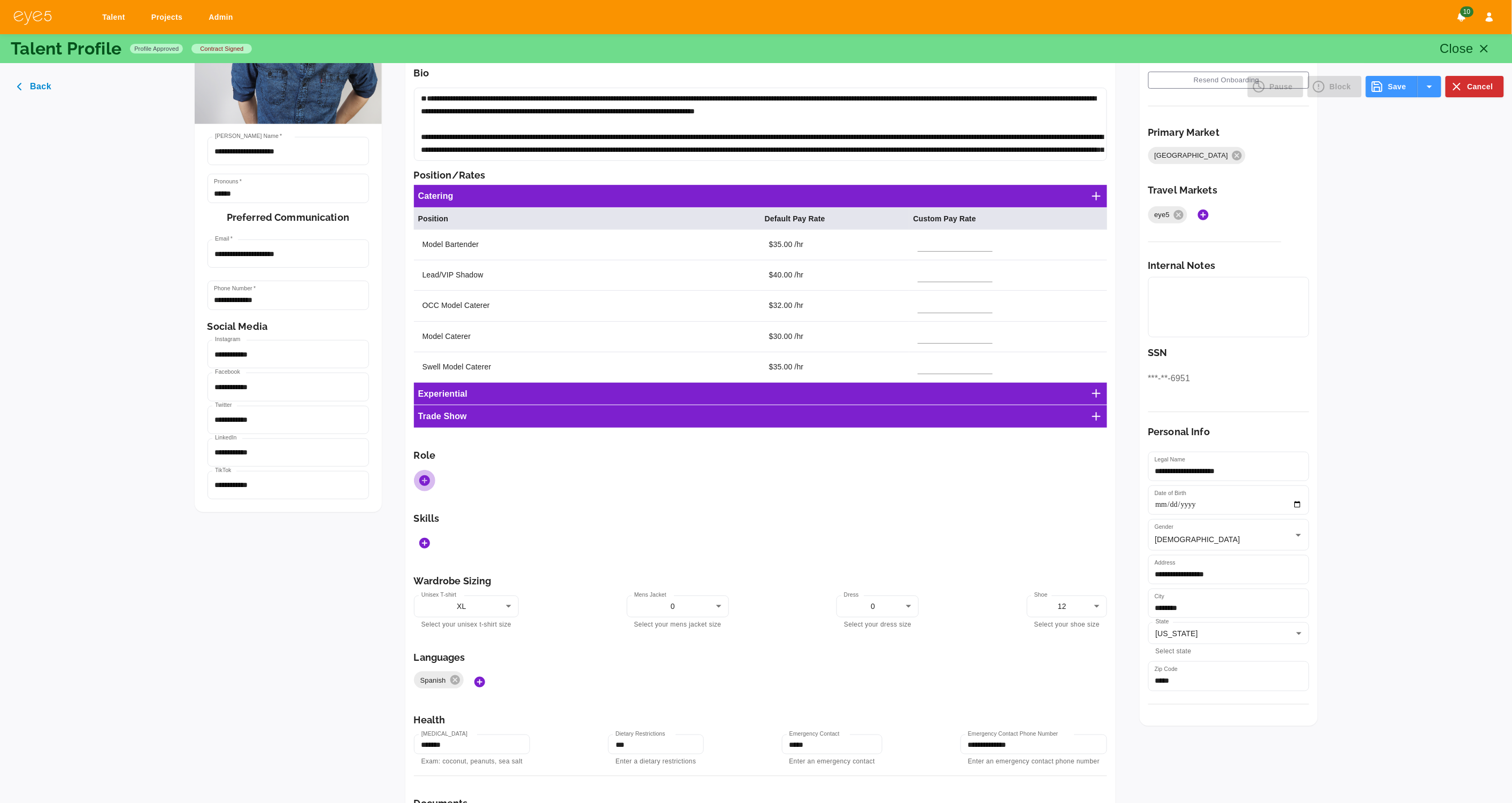
click at [425, 479] on icon "Add Roles" at bounding box center [424, 481] width 11 height 11
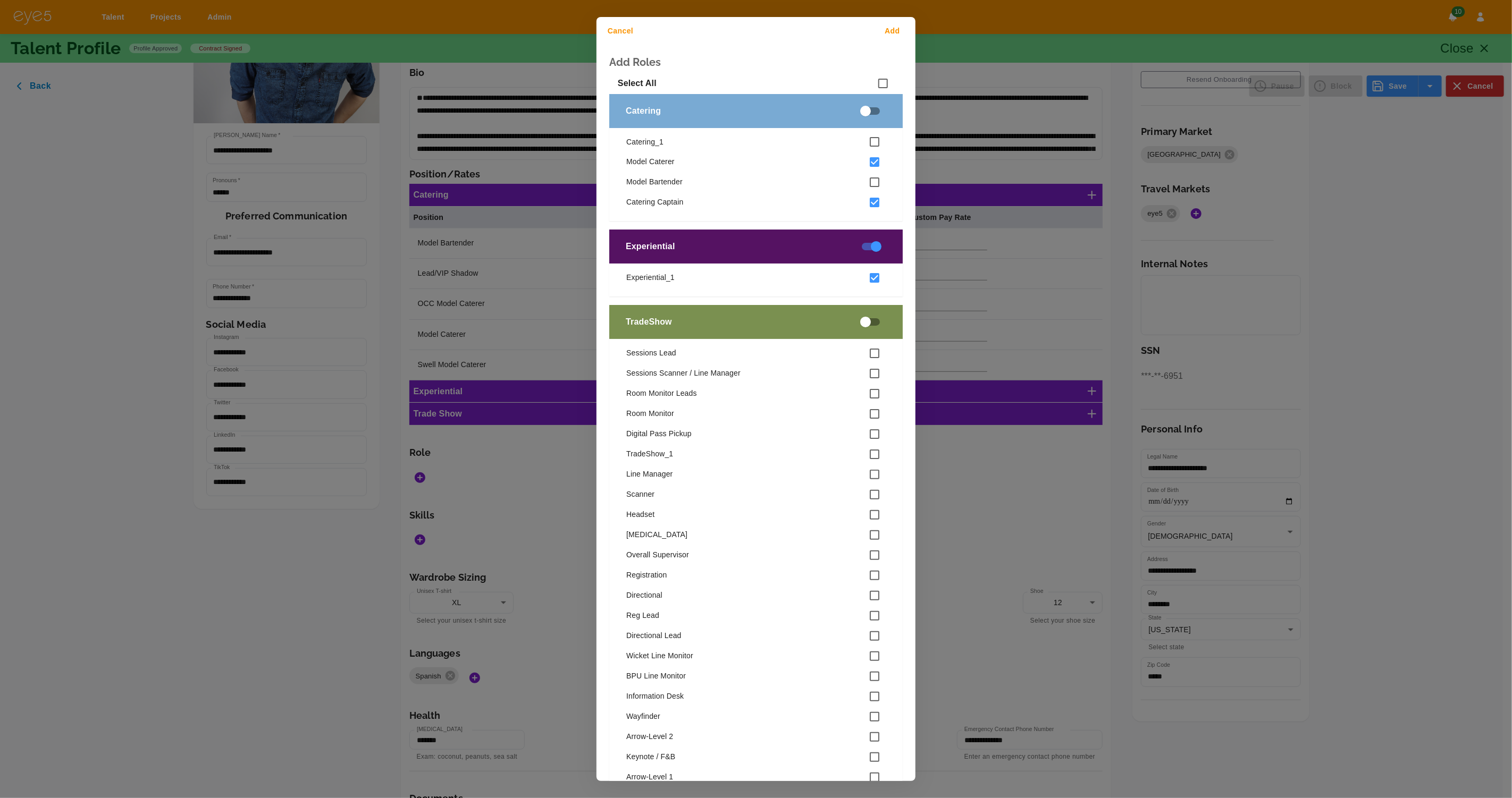
drag, startPoint x: 896, startPoint y: 33, endPoint x: 900, endPoint y: 55, distance: 22.4
click at [896, 33] on button "Add" at bounding box center [895, 31] width 34 height 20
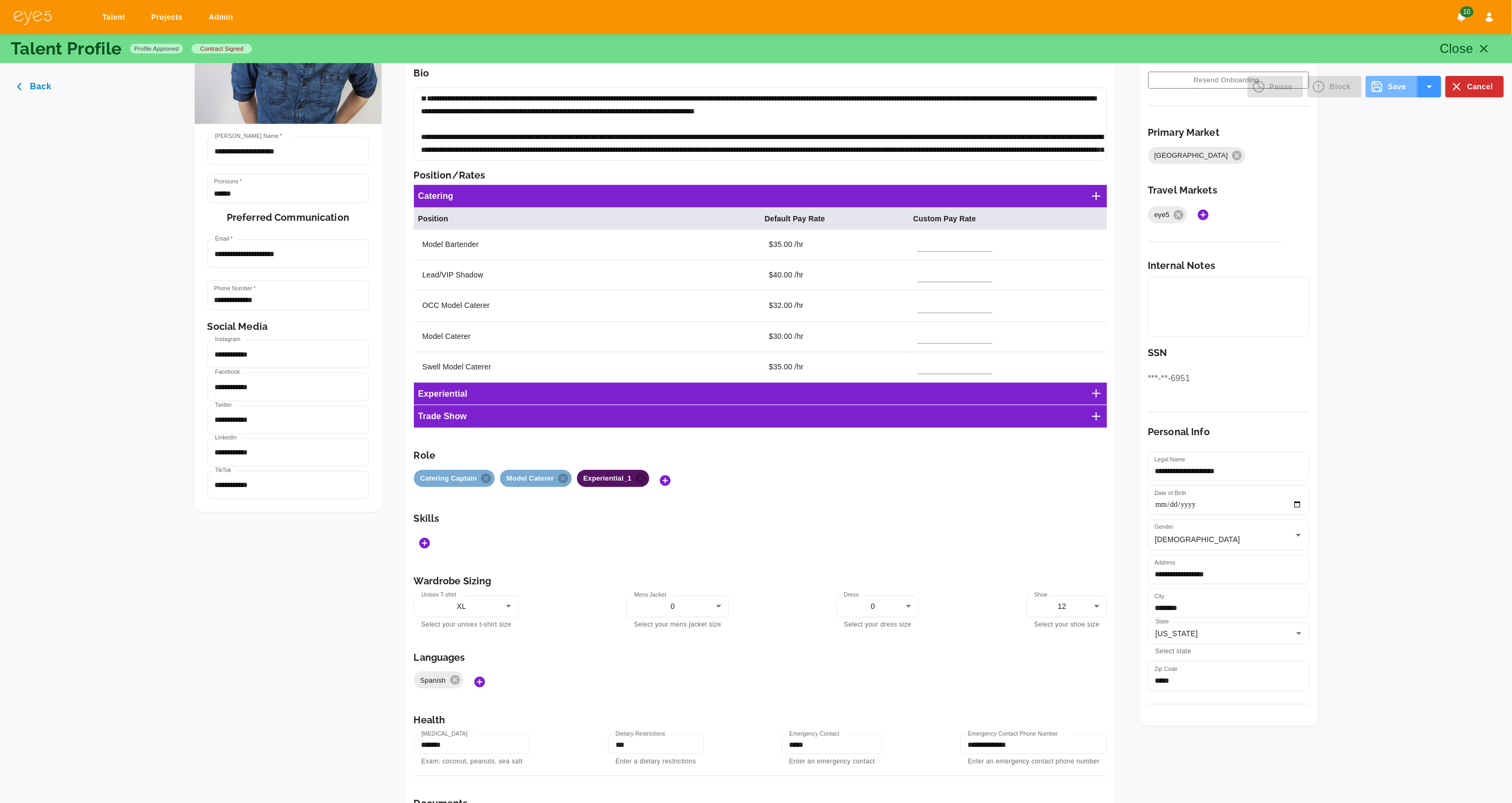
click at [1392, 84] on button "Save" at bounding box center [1391, 87] width 51 height 21
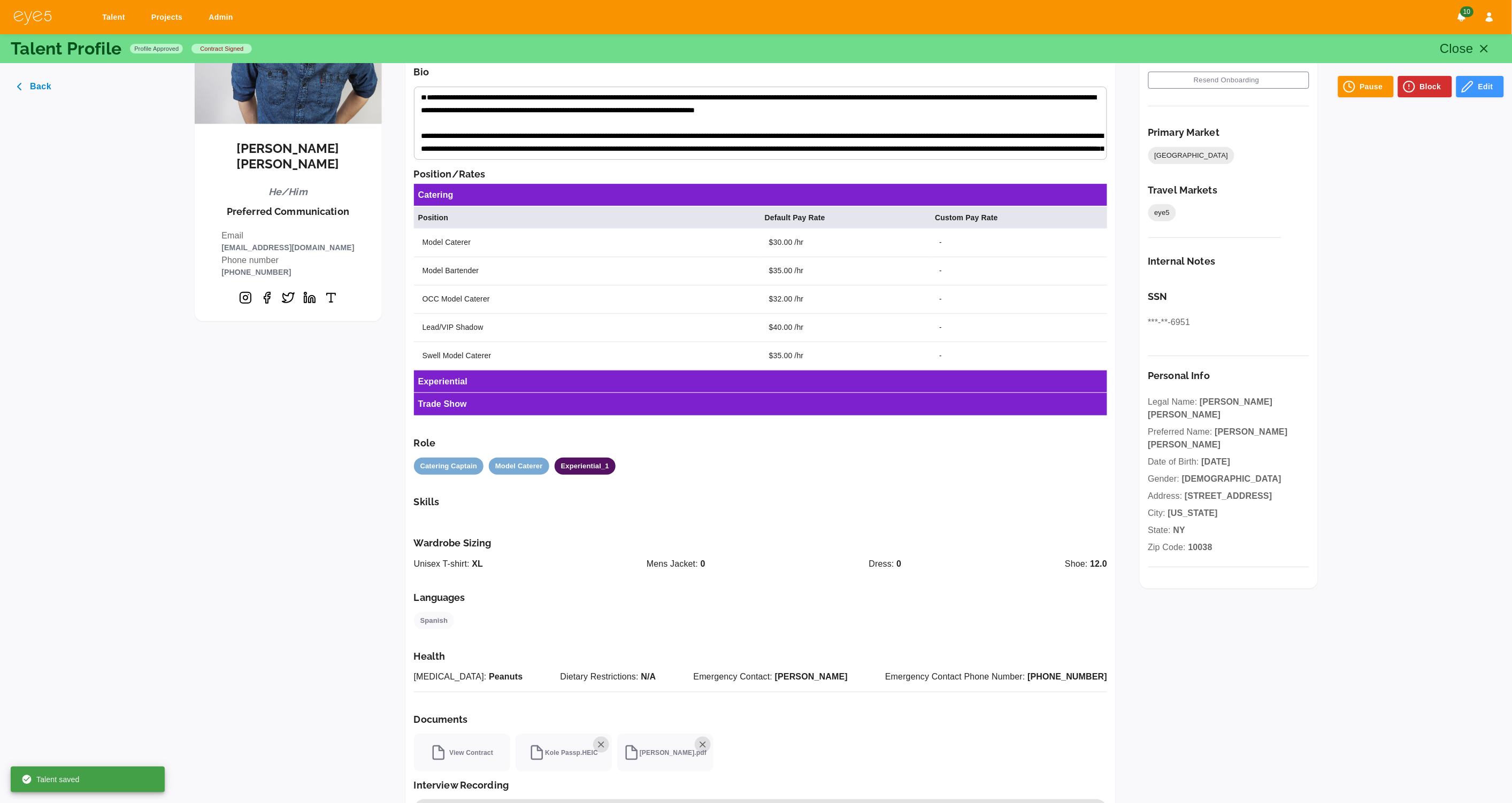
click at [1483, 45] on icon "button" at bounding box center [1484, 49] width 13 height 13
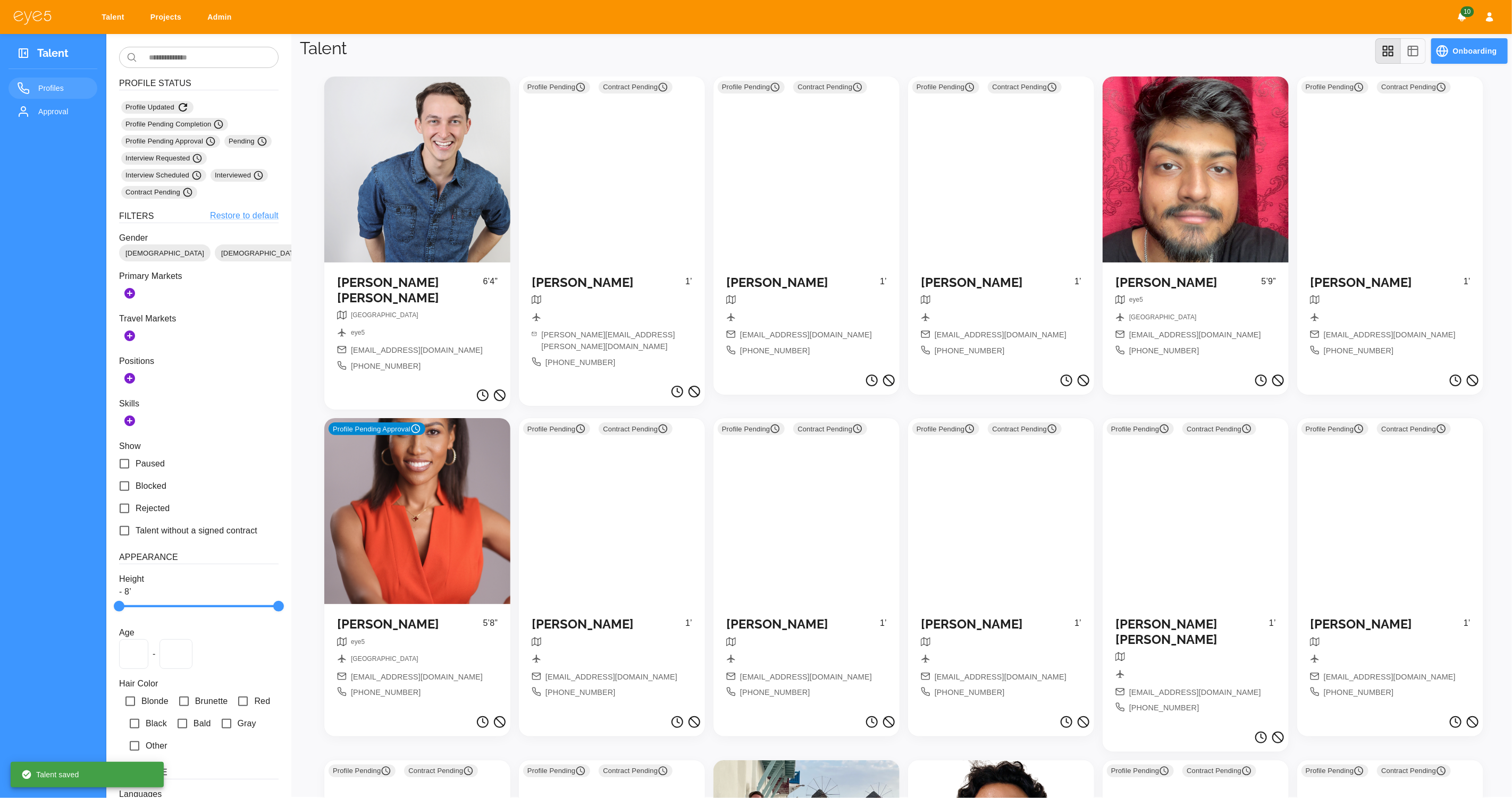
click at [456, 560] on div "Profile Pending Approval" at bounding box center [417, 511] width 186 height 186
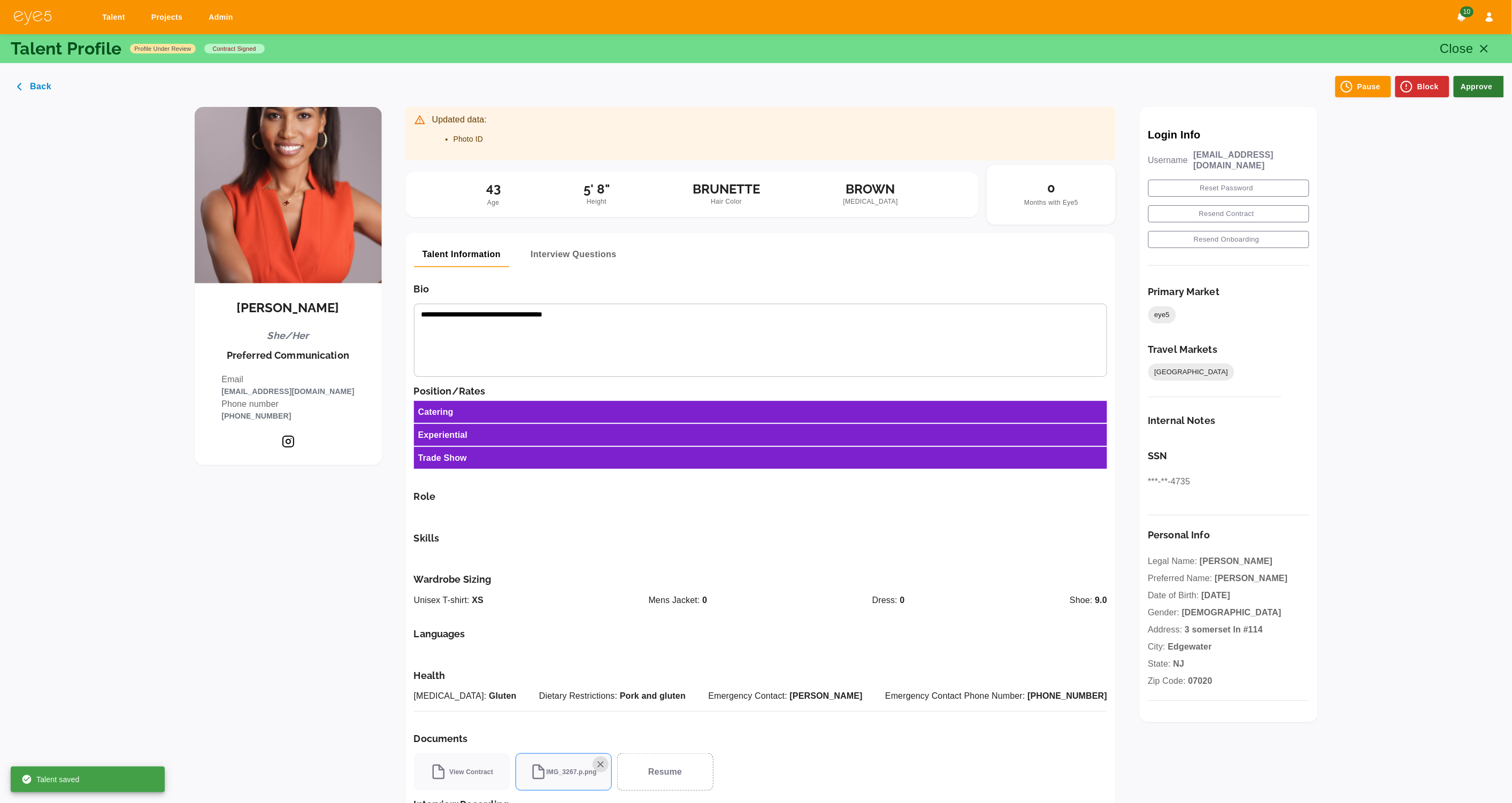
click at [1476, 87] on button "Approve" at bounding box center [1478, 87] width 50 height 21
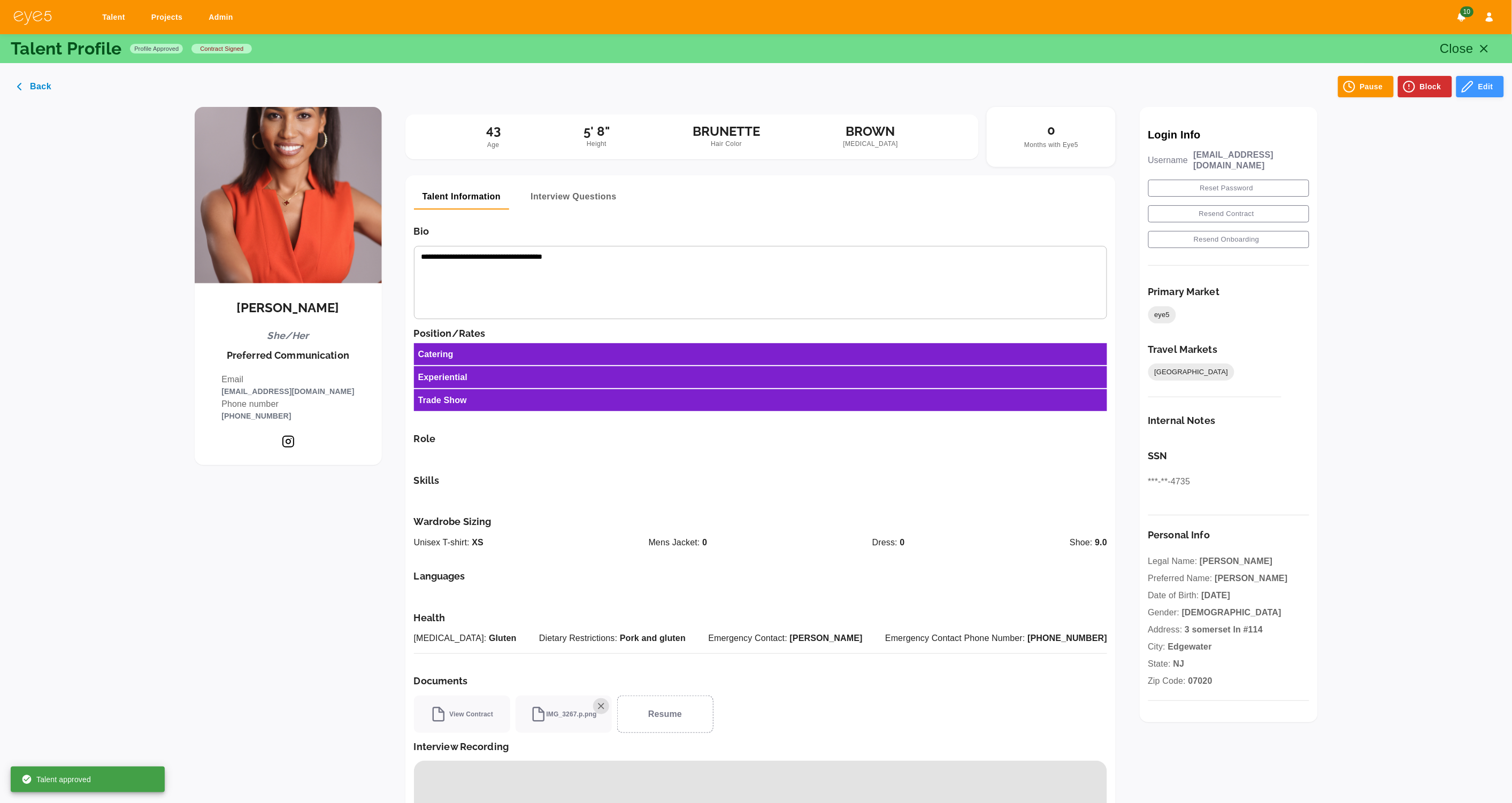
click at [1476, 94] on button "Edit" at bounding box center [1480, 87] width 48 height 21
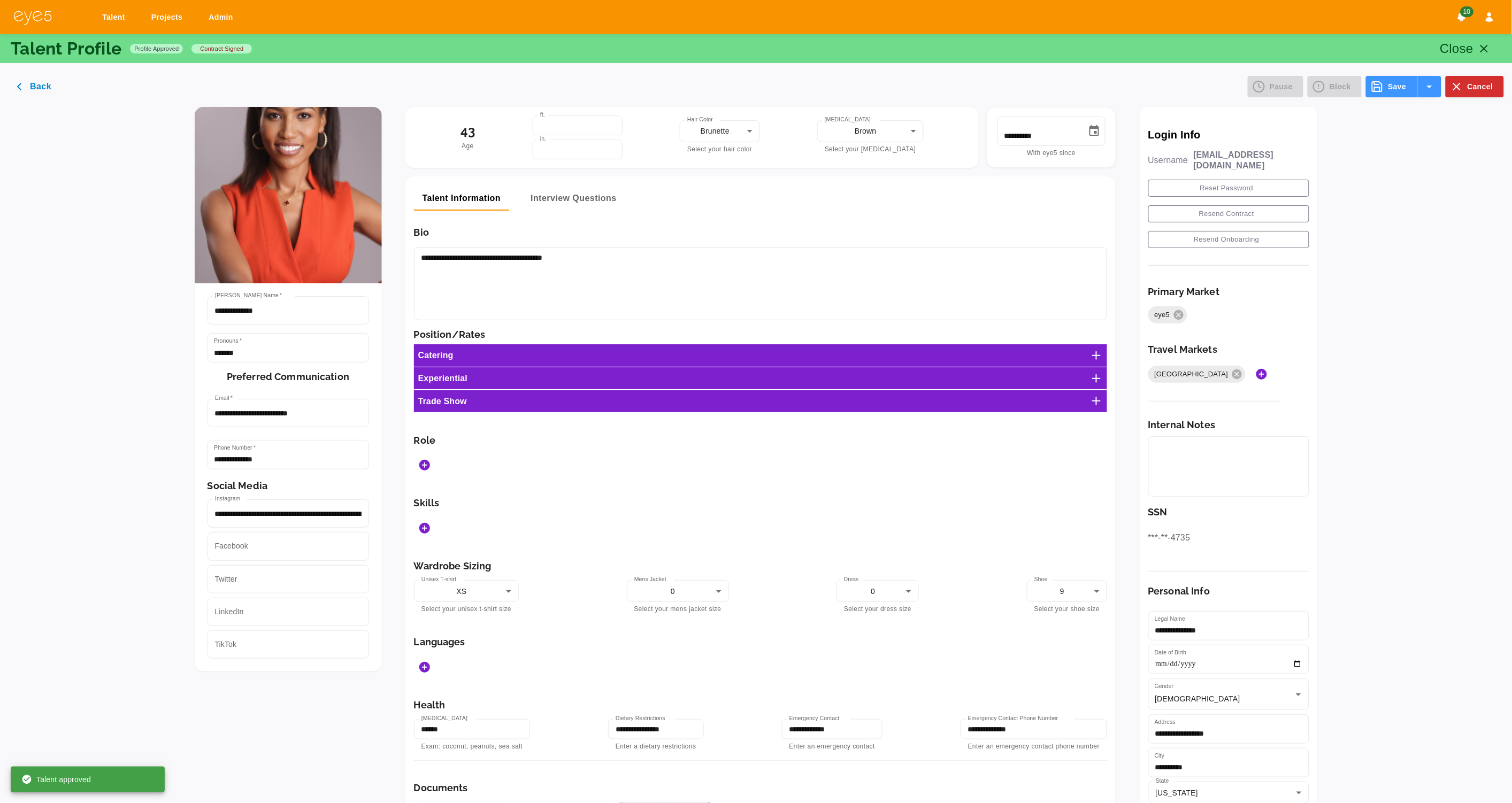
click at [1098, 355] on line at bounding box center [1096, 355] width 8 height 0
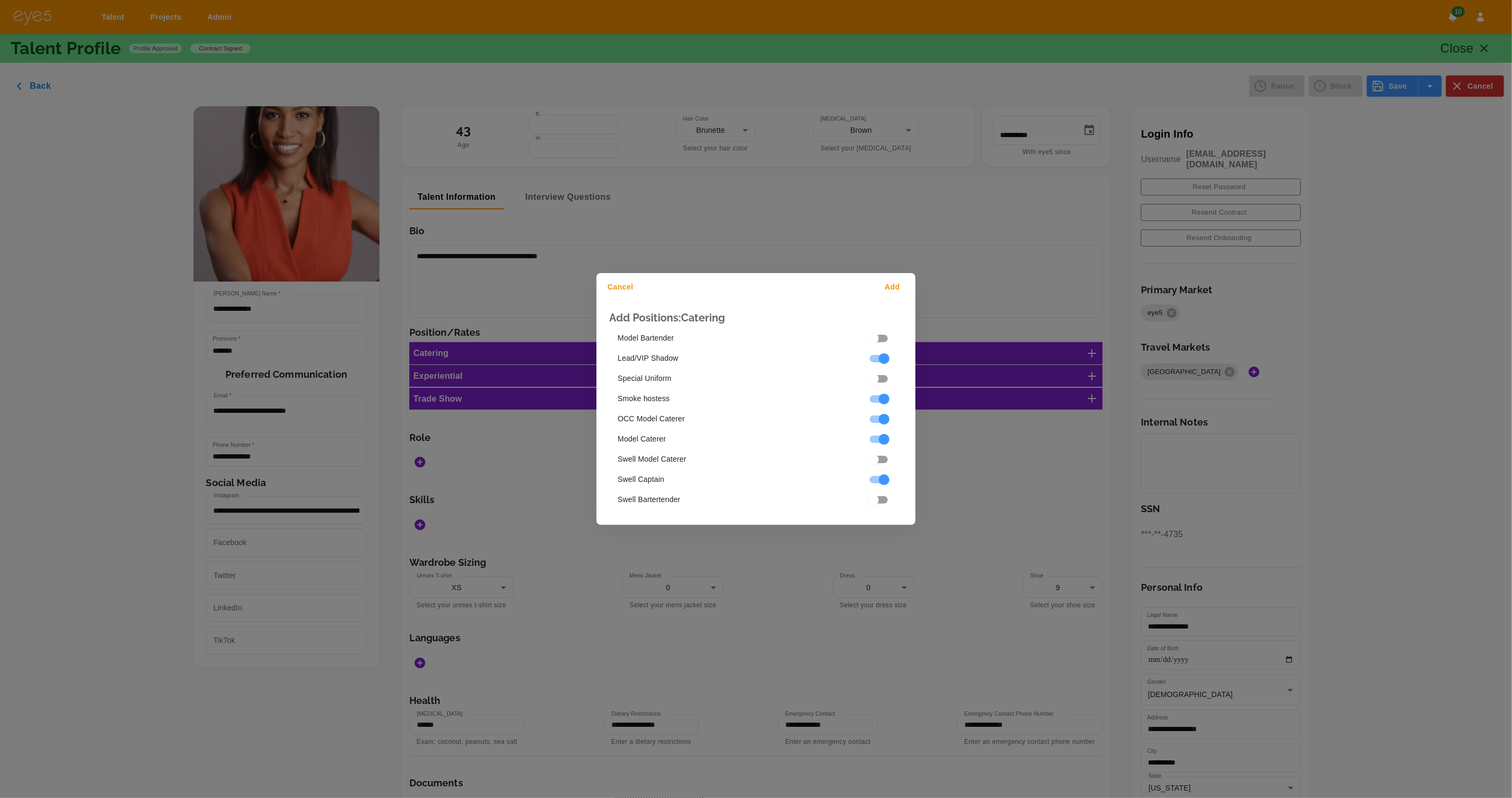
click at [890, 278] on button "Add" at bounding box center [895, 288] width 34 height 20
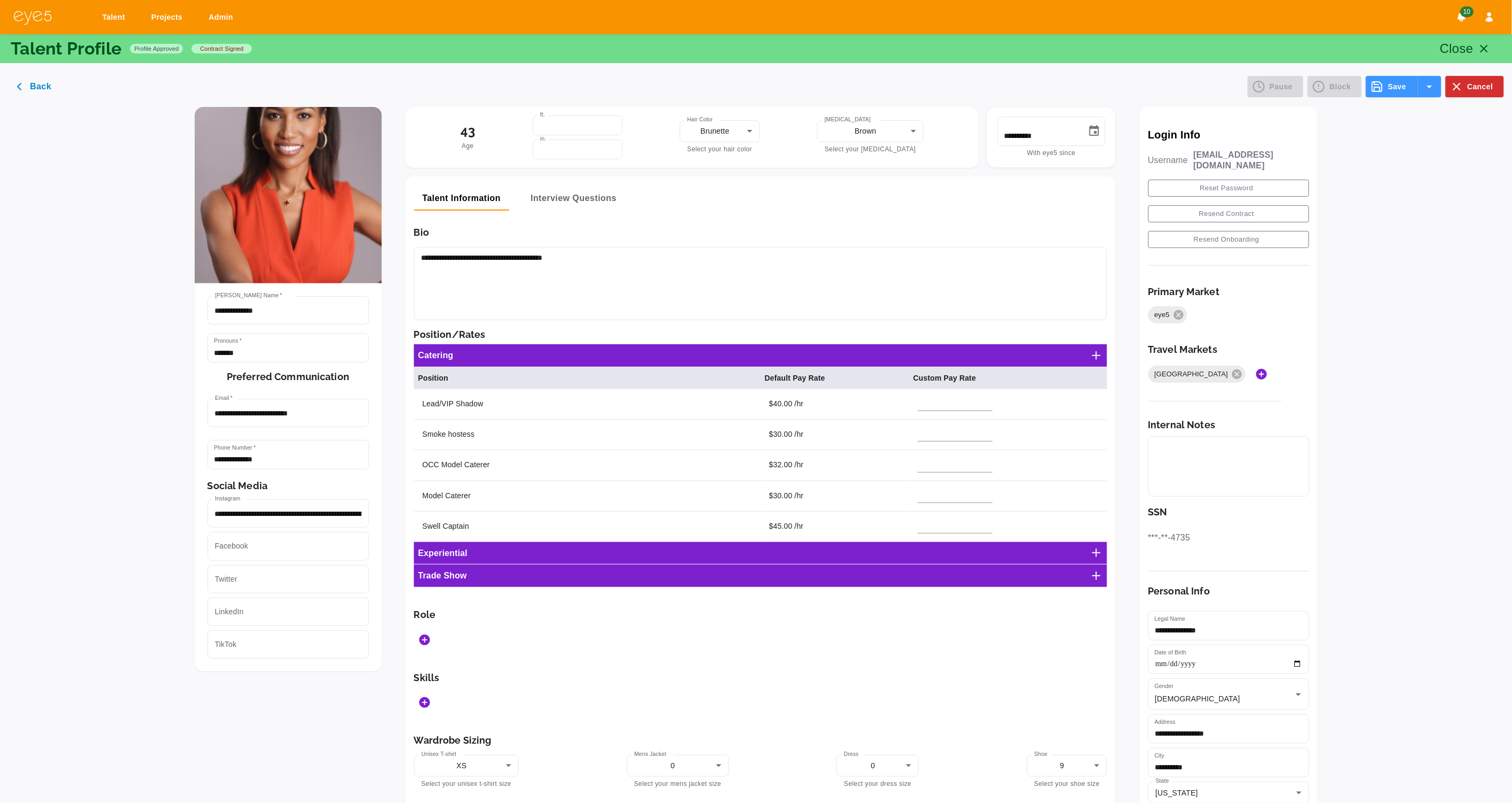
click at [422, 644] on icon "Add Roles" at bounding box center [424, 640] width 11 height 11
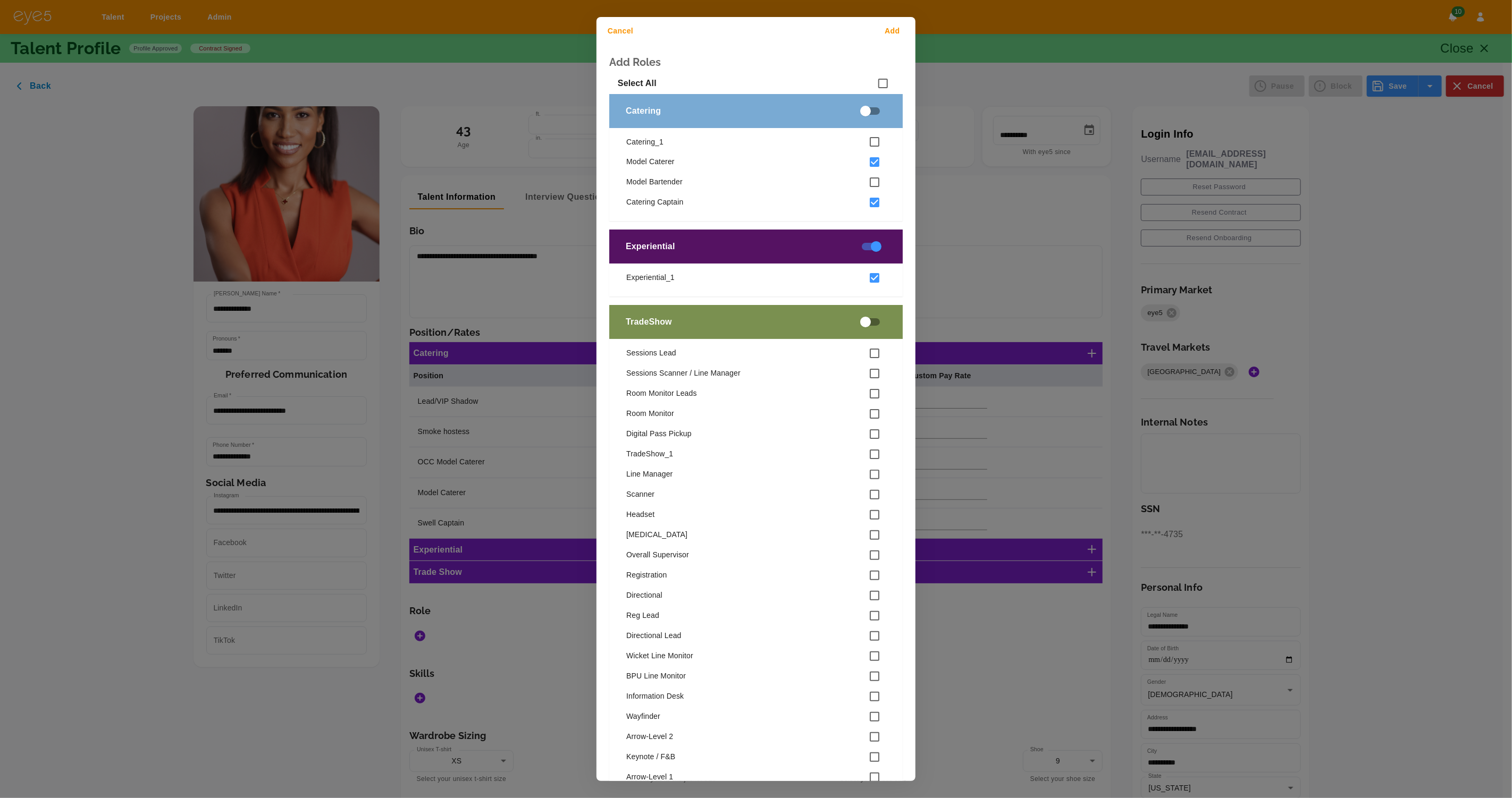
click at [898, 31] on button "Add" at bounding box center [895, 31] width 34 height 20
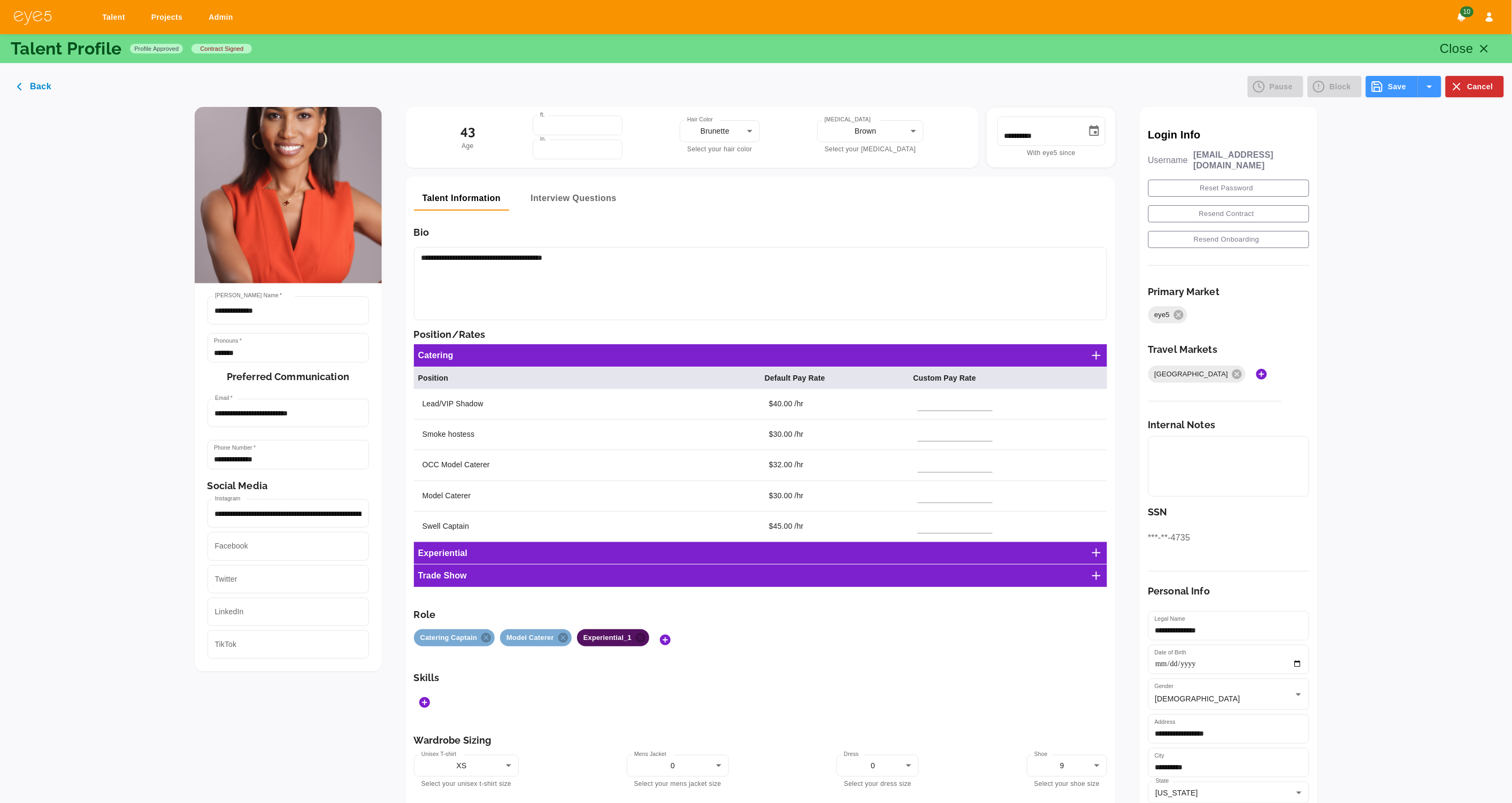
click at [1382, 87] on icon "Save" at bounding box center [1377, 87] width 13 height 13
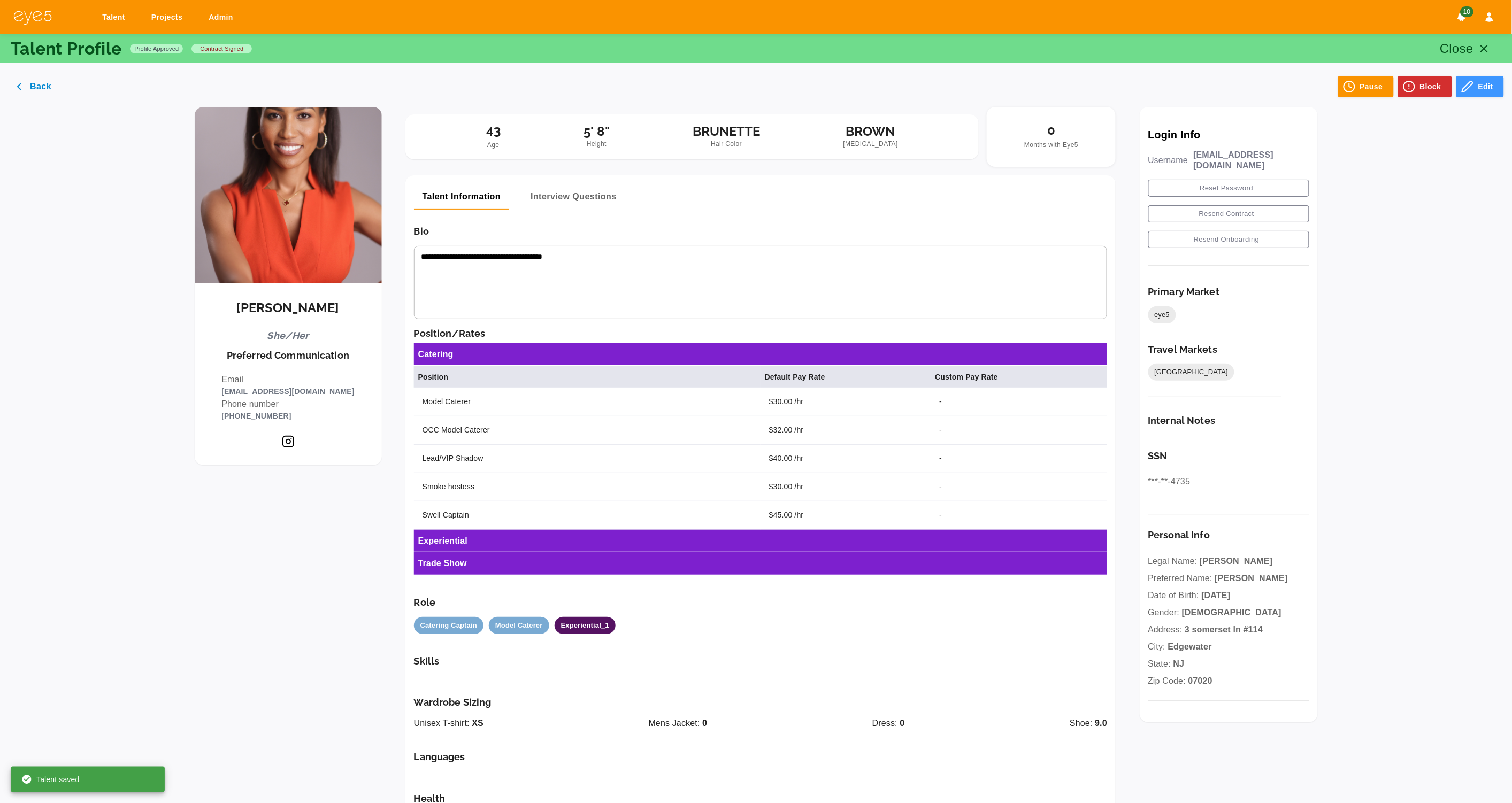
click at [1482, 48] on icon "button" at bounding box center [1484, 49] width 13 height 13
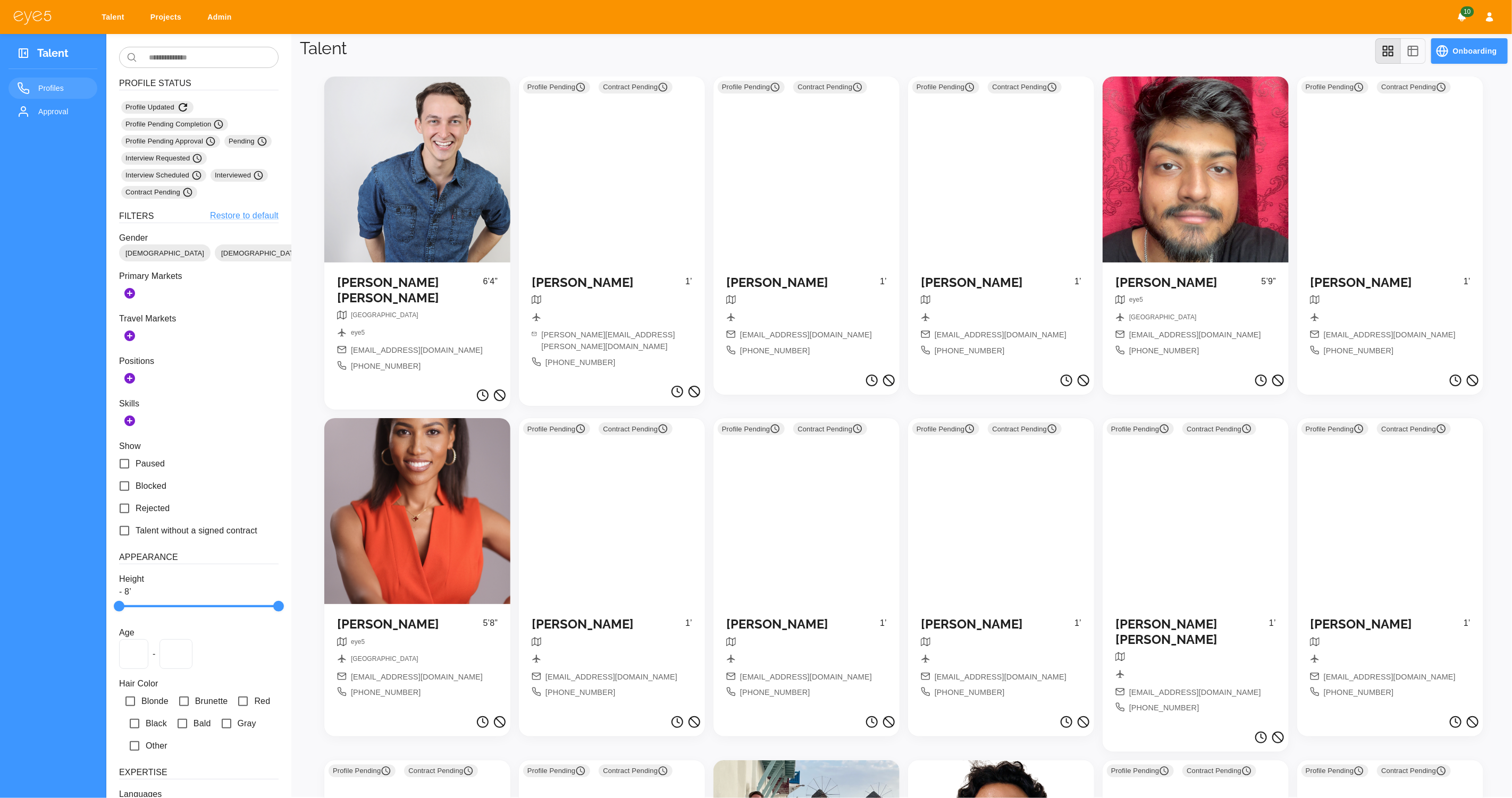
click at [410, 542] on div at bounding box center [417, 511] width 186 height 186
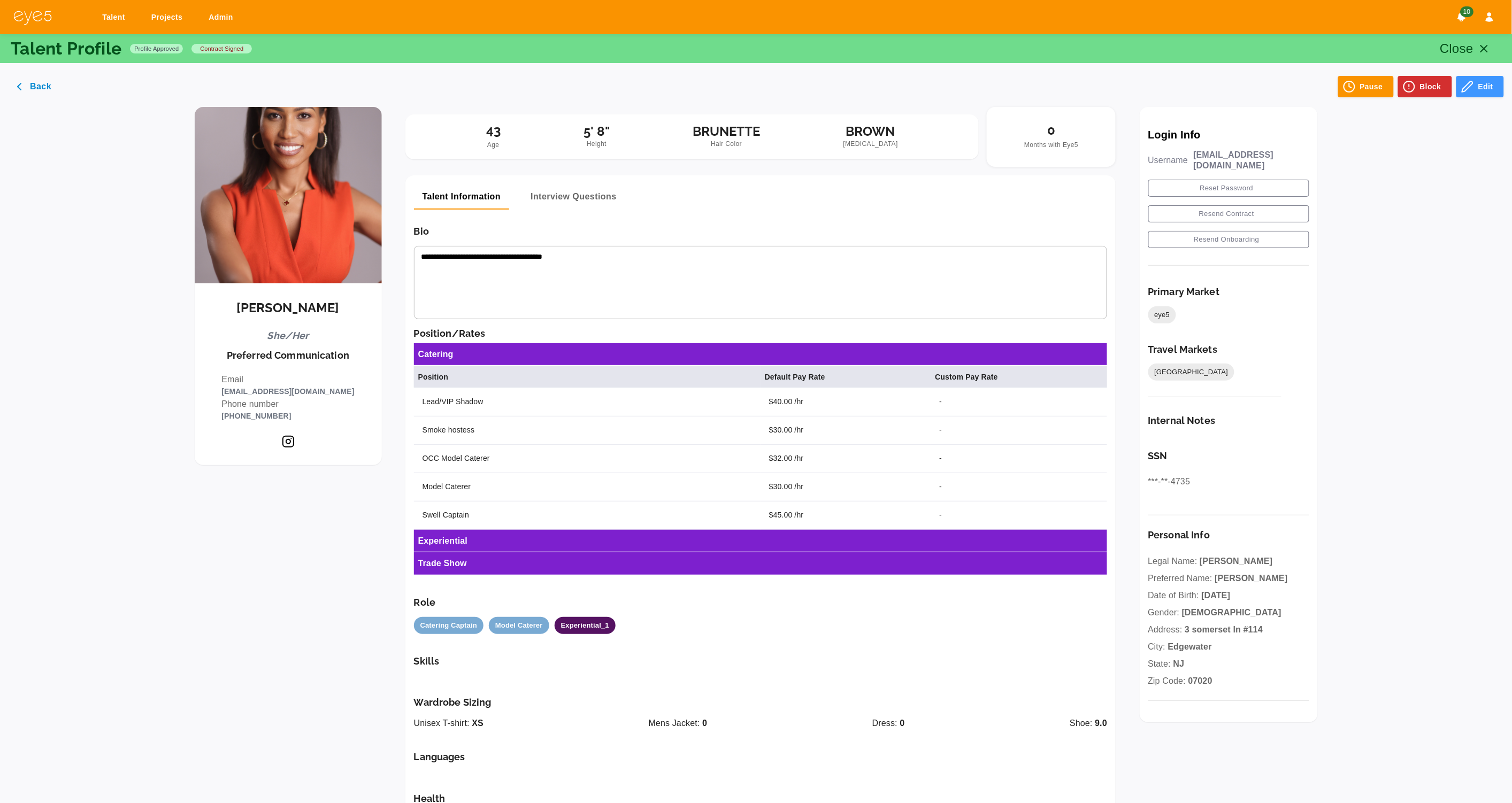
click at [301, 241] on img at bounding box center [288, 195] width 187 height 177
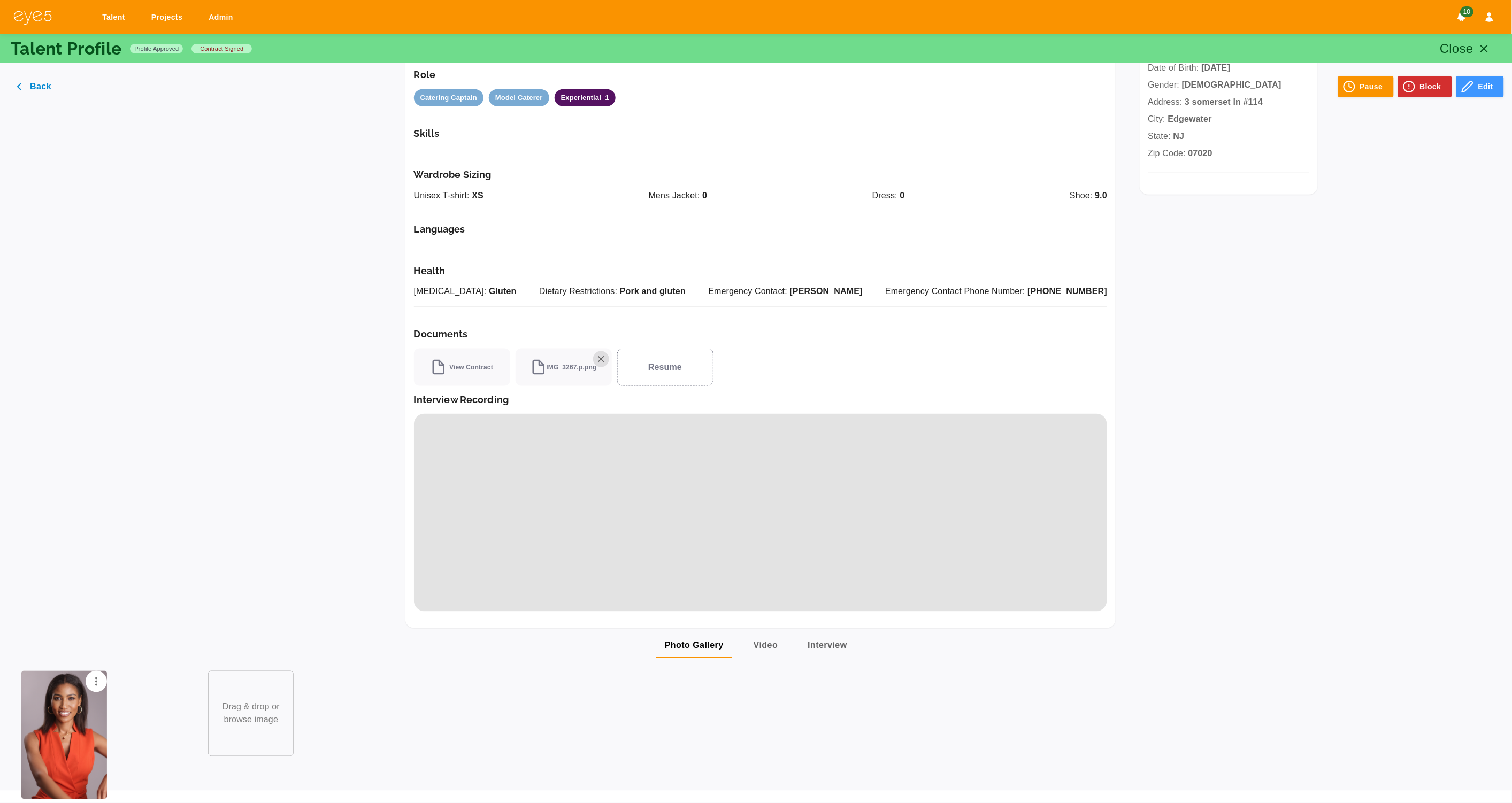
click at [63, 717] on img at bounding box center [64, 735] width 86 height 128
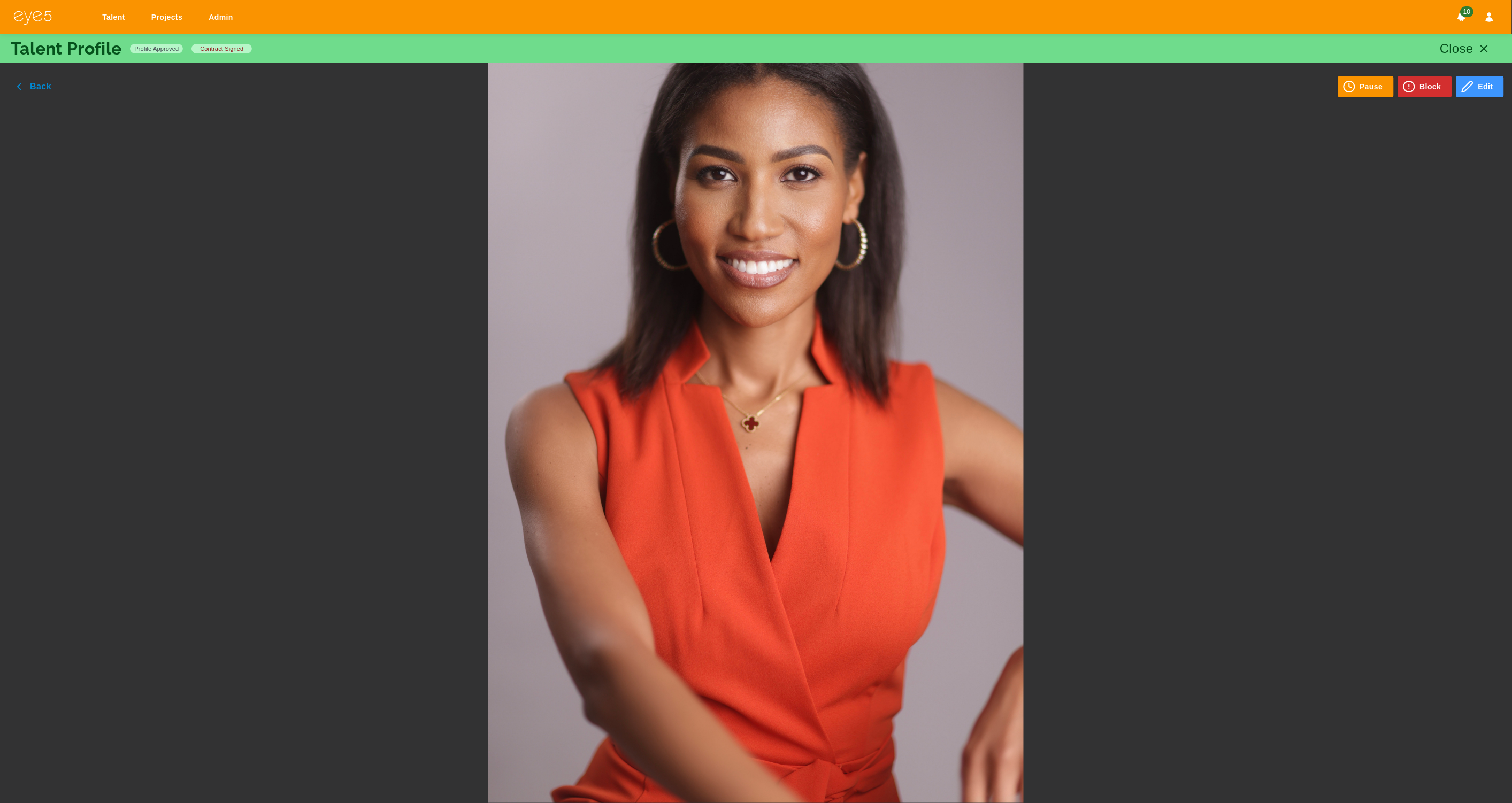
click at [627, 384] on img at bounding box center [756, 402] width 536 height 803
click at [1314, 333] on div at bounding box center [756, 402] width 1302 height 803
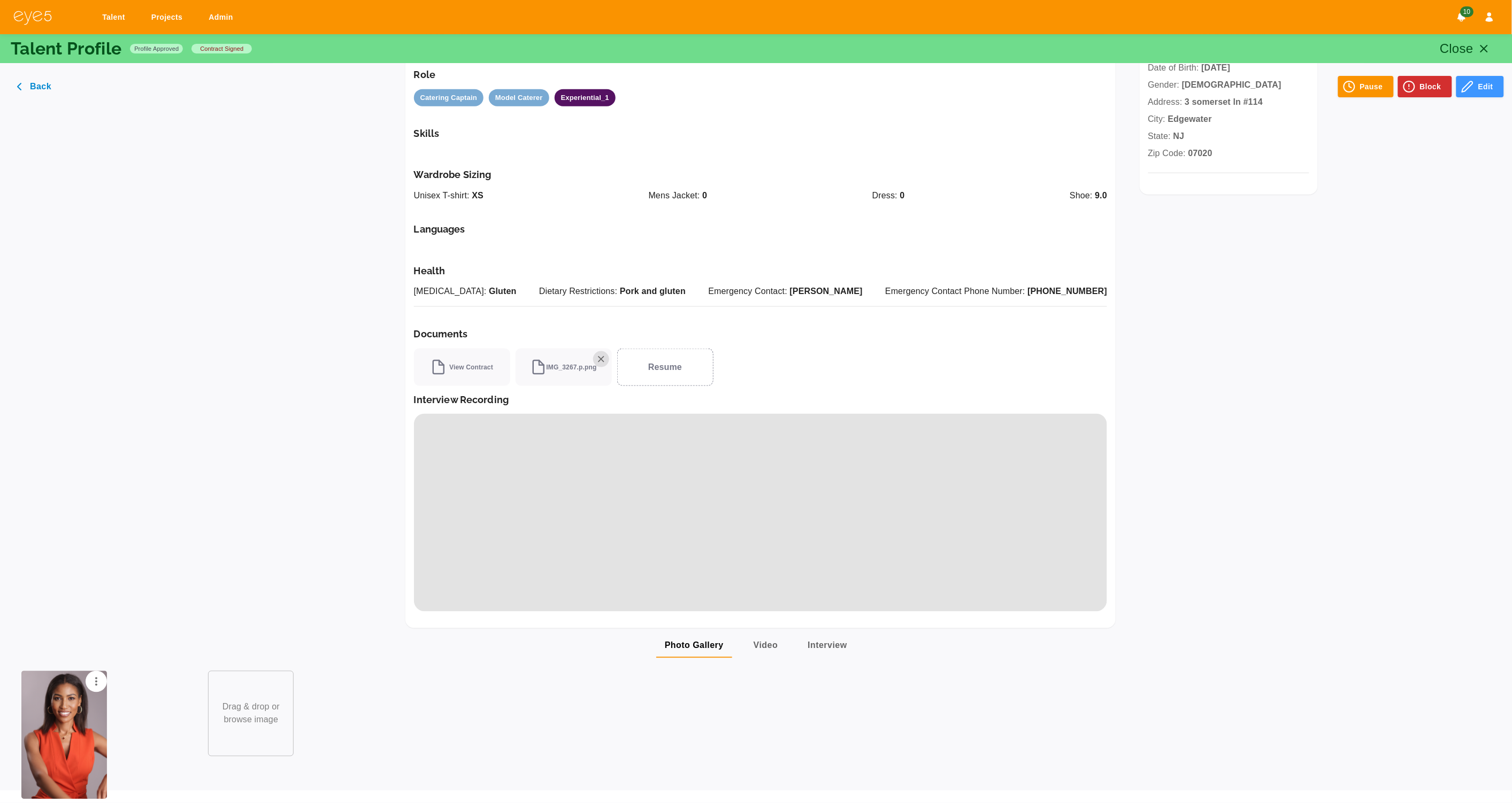
click at [182, 599] on div "**********" at bounding box center [756, 95] width 1486 height 1066
click at [139, 694] on div at bounding box center [106, 709] width 187 height 94
click at [24, 86] on icon "button" at bounding box center [19, 87] width 13 height 13
